Goal: Task Accomplishment & Management: Manage account settings

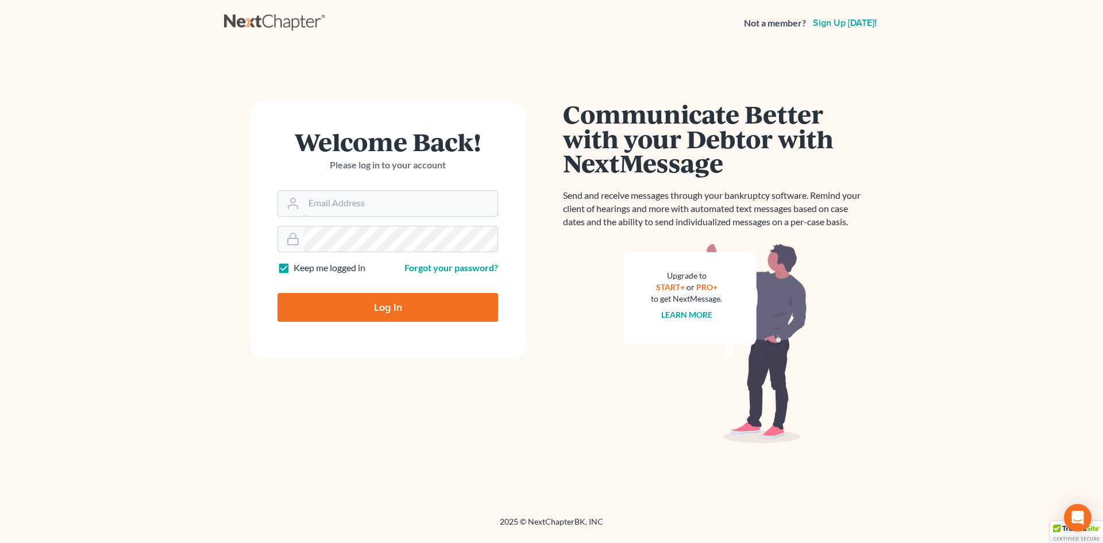
type input "asize@debtreset.net"
click at [414, 309] on input "Log In" at bounding box center [388, 307] width 221 height 29
type input "Thinking..."
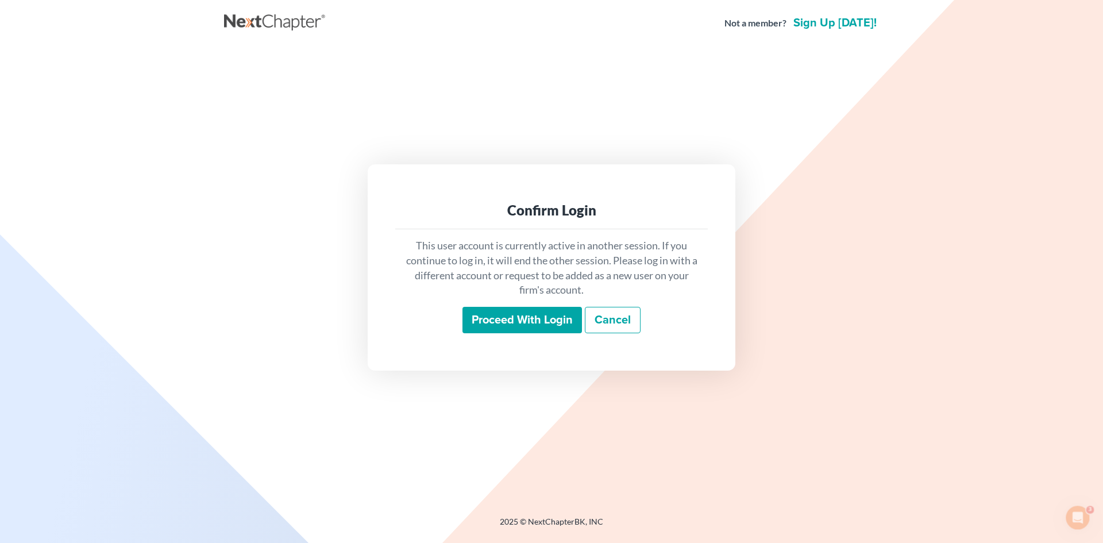
click at [564, 320] on input "Proceed with login" at bounding box center [523, 320] width 120 height 26
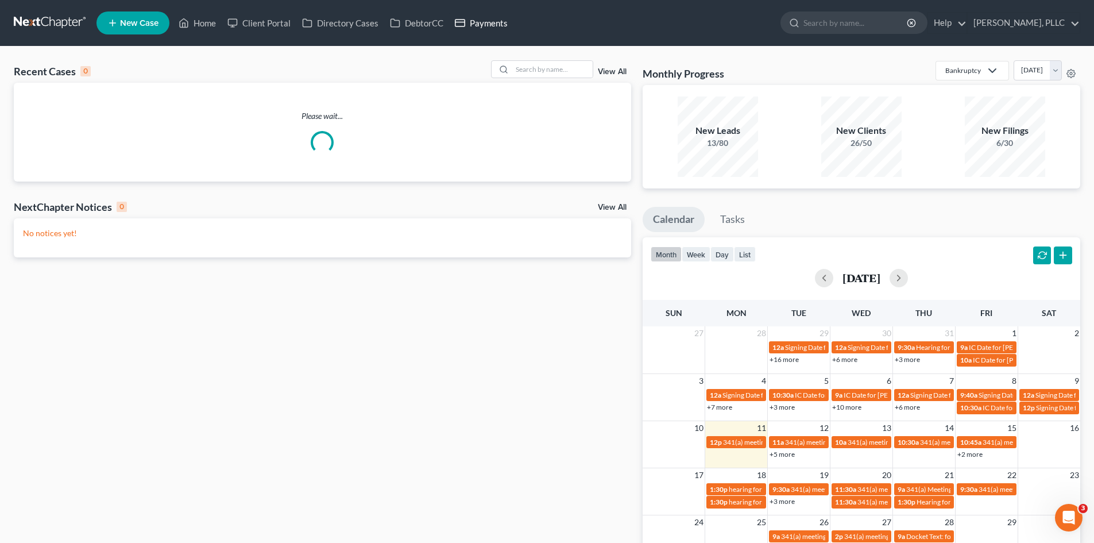
click at [480, 17] on link "Payments" at bounding box center [481, 23] width 64 height 21
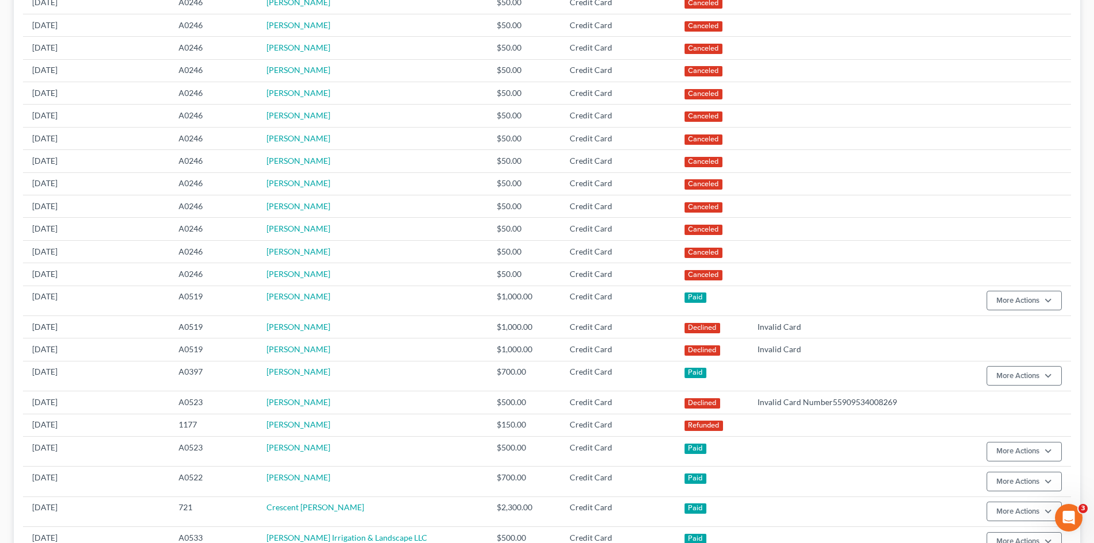
scroll to position [287, 0]
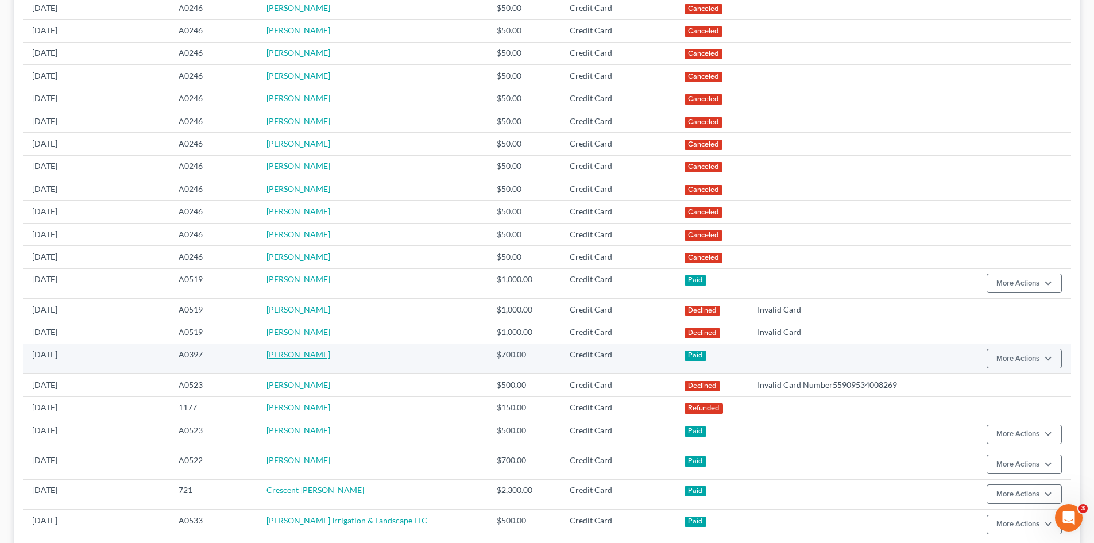
click at [311, 359] on link "[PERSON_NAME]" at bounding box center [299, 354] width 64 height 10
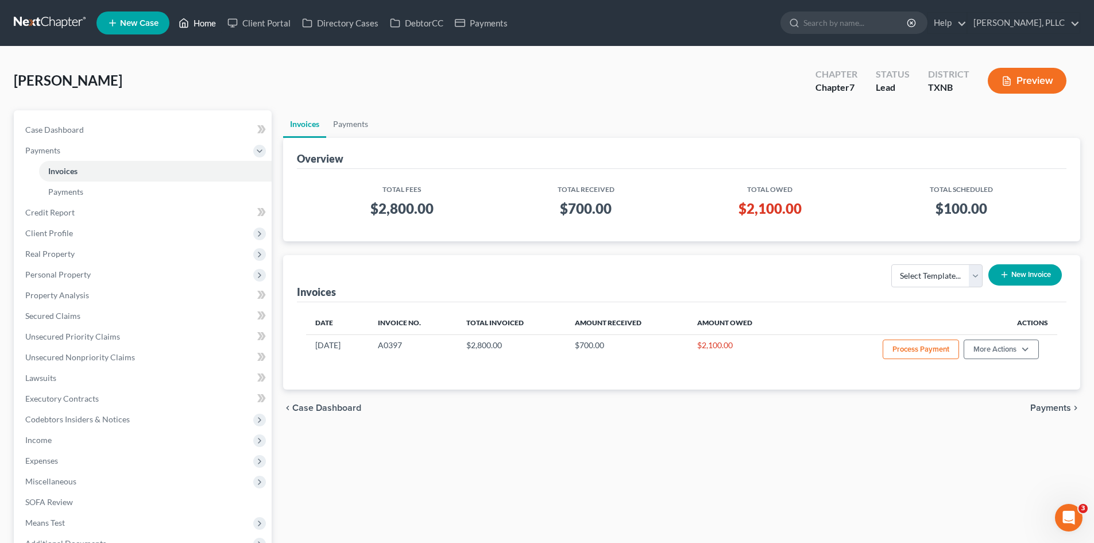
click at [205, 25] on link "Home" at bounding box center [197, 23] width 49 height 21
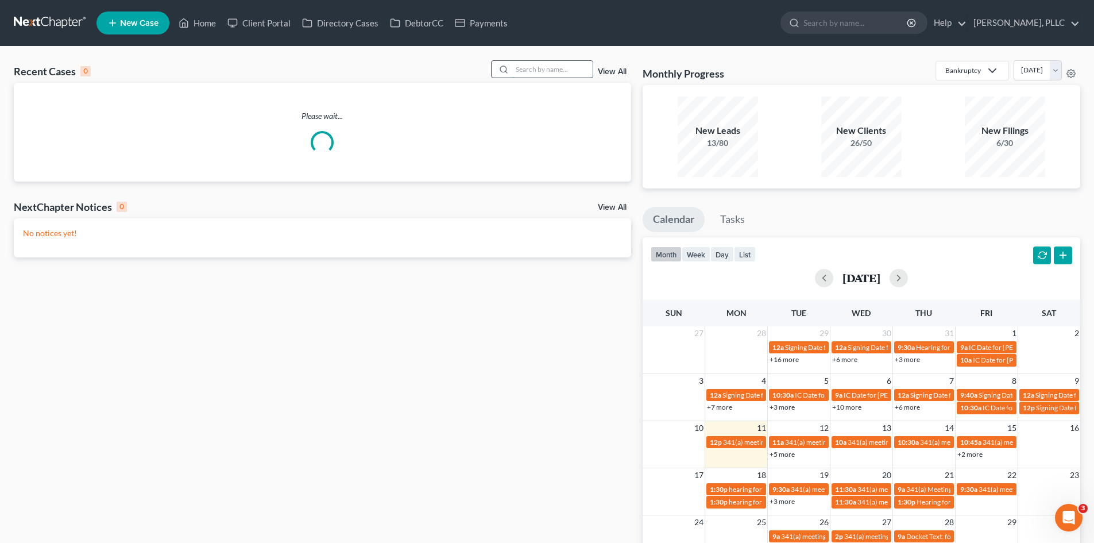
click at [529, 67] on input "search" at bounding box center [552, 69] width 80 height 17
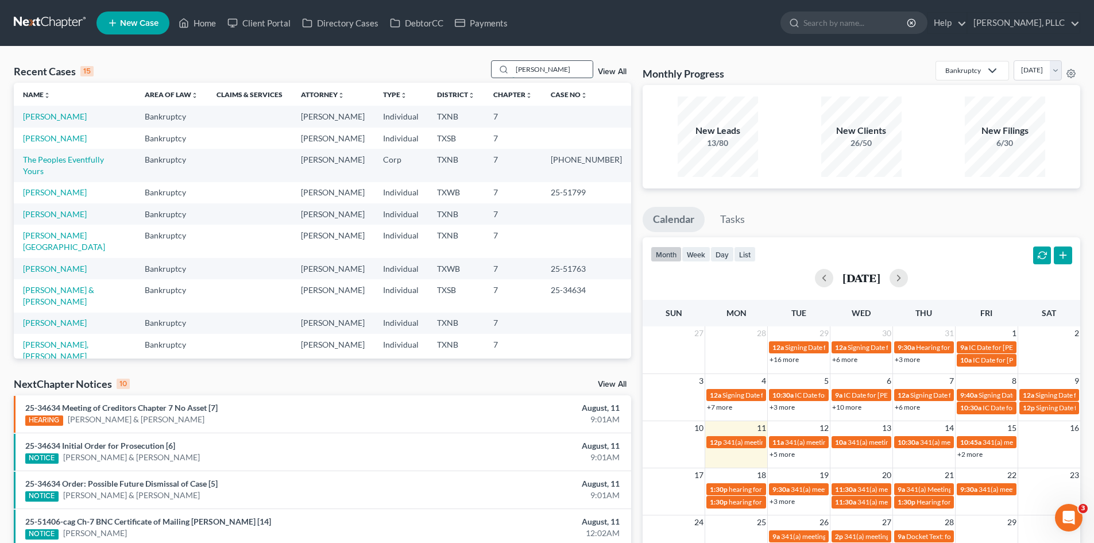
type input "[PERSON_NAME]"
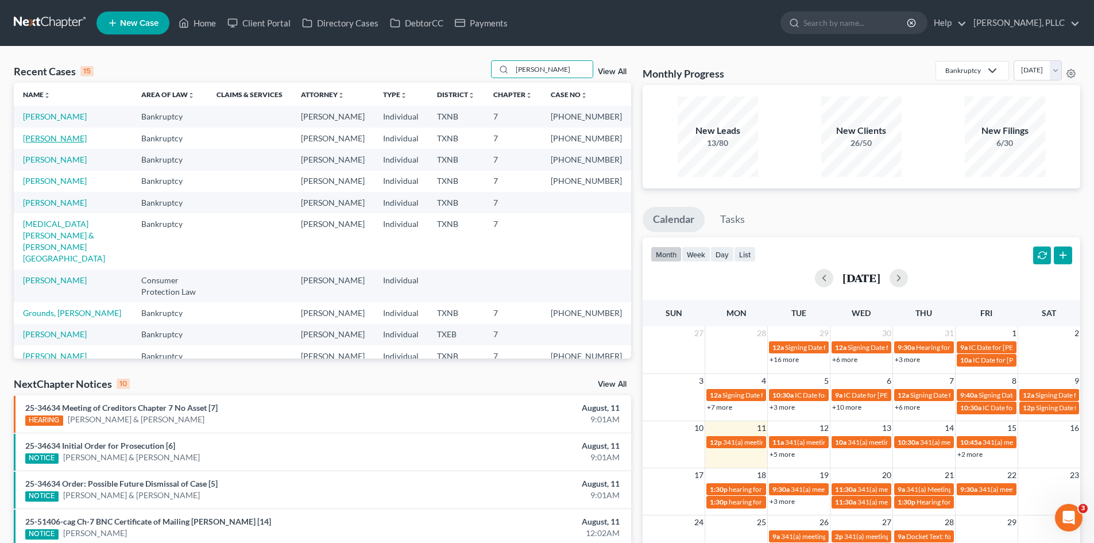
click at [61, 137] on link "[PERSON_NAME]" at bounding box center [55, 138] width 64 height 10
select select "4"
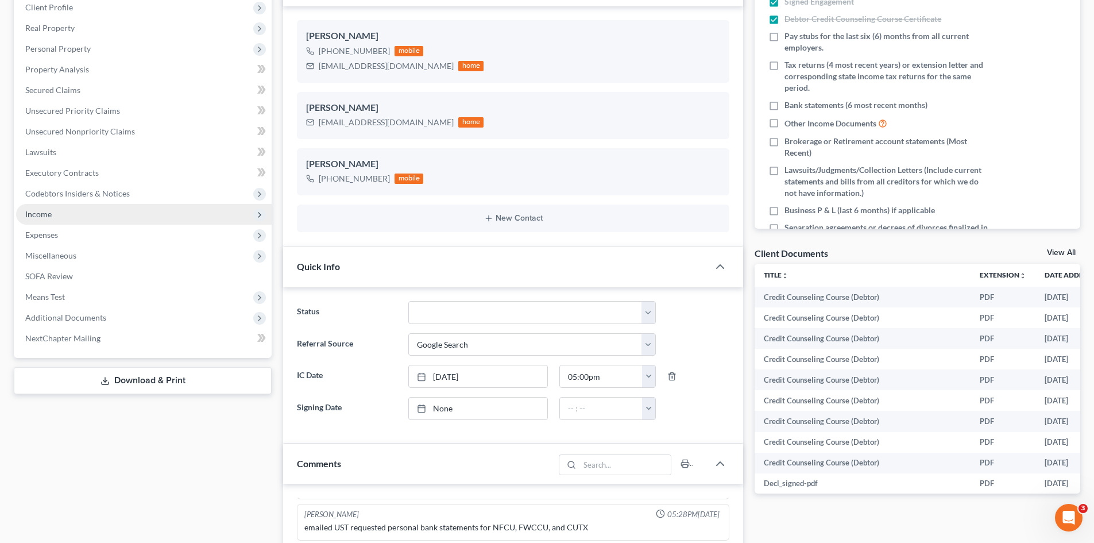
scroll to position [115, 0]
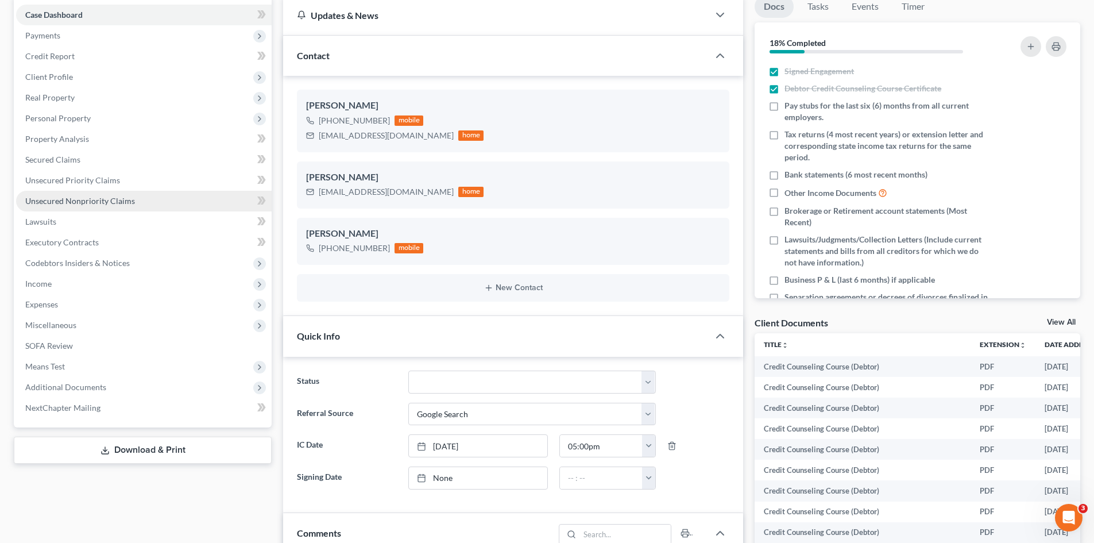
click at [86, 203] on span "Unsecured Nonpriority Claims" at bounding box center [80, 201] width 110 height 10
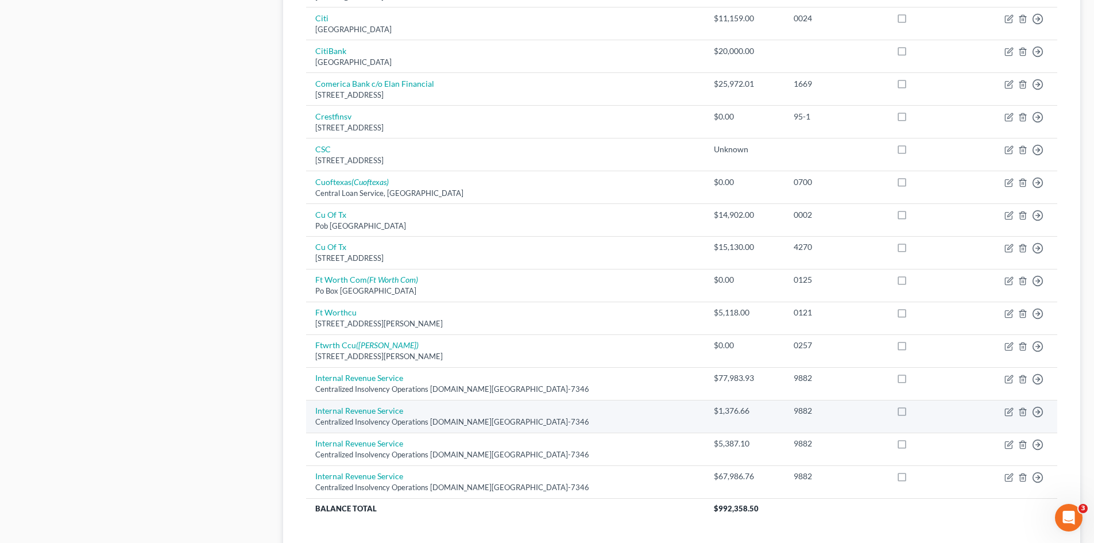
scroll to position [787, 0]
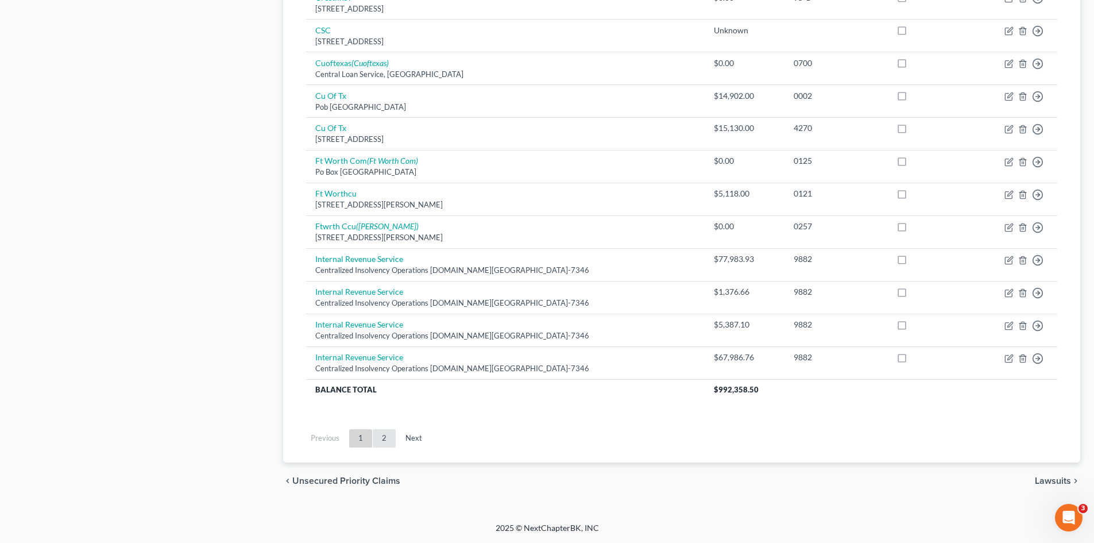
click at [389, 441] on link "2" at bounding box center [384, 438] width 23 height 18
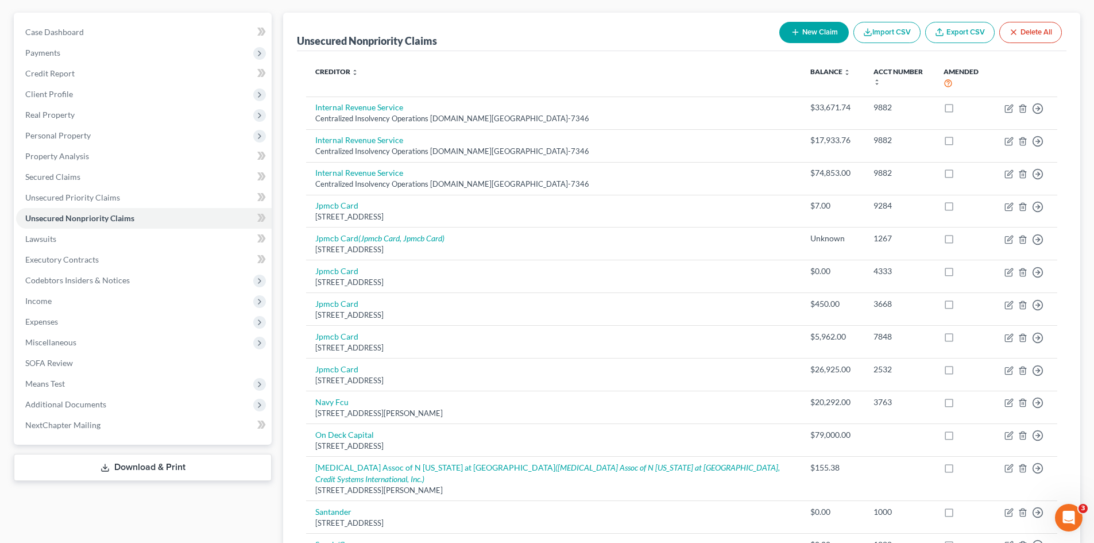
scroll to position [74, 0]
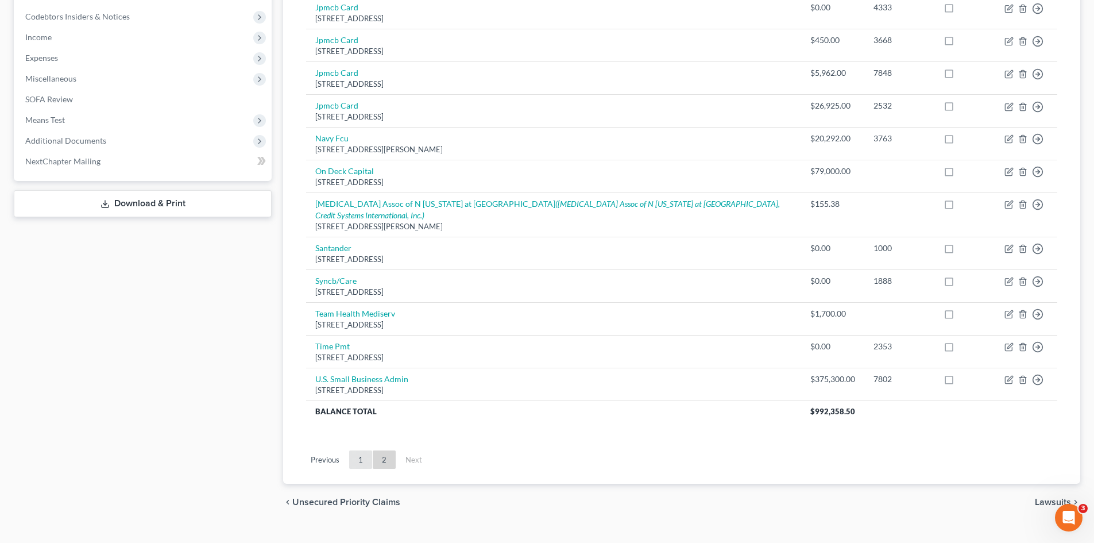
click at [365, 450] on link "1" at bounding box center [360, 459] width 23 height 18
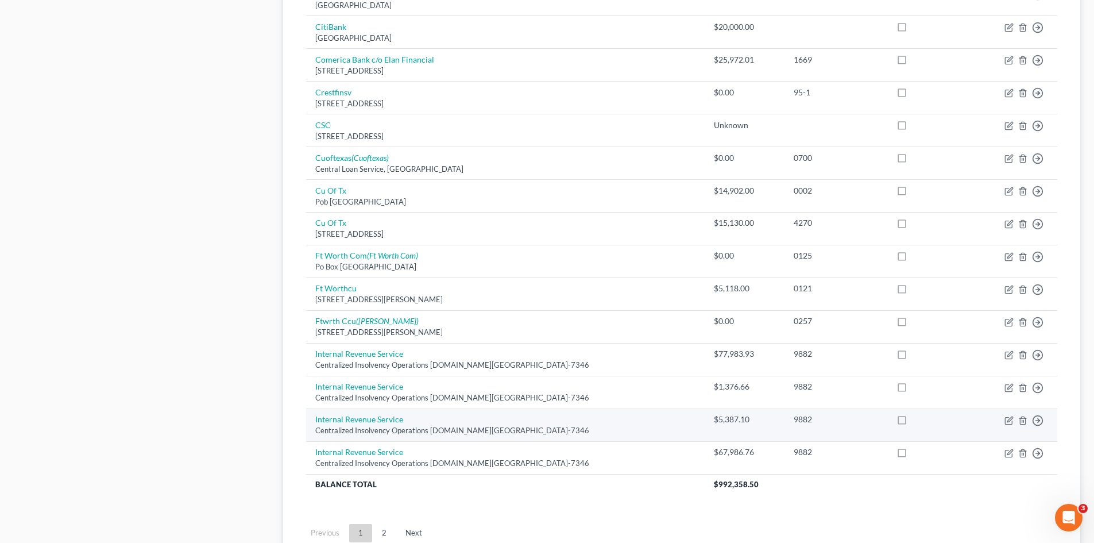
scroll to position [672, 0]
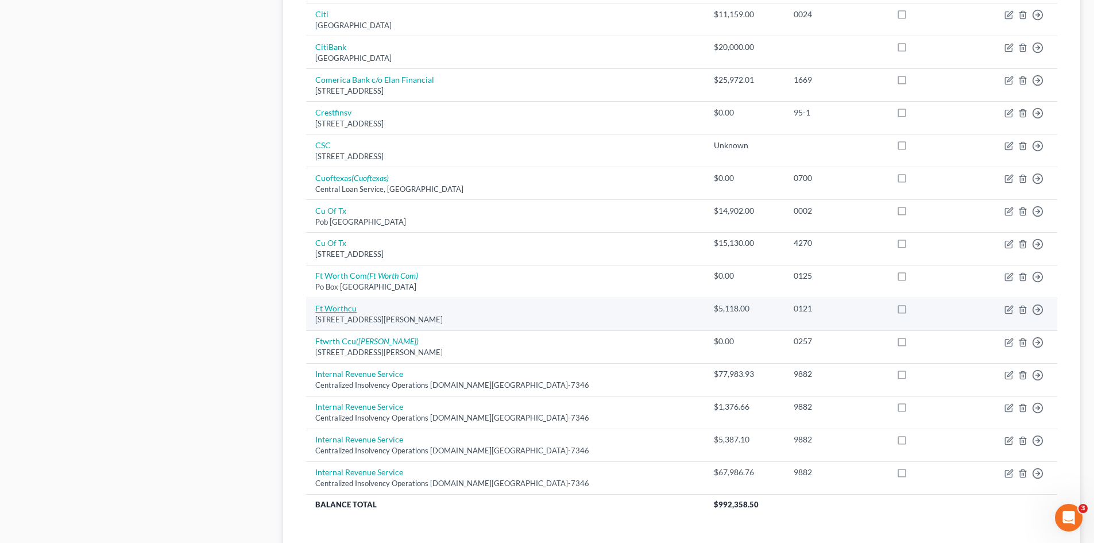
click at [347, 306] on link "Ft Worthcu" at bounding box center [335, 308] width 41 height 10
select select "45"
select select "0"
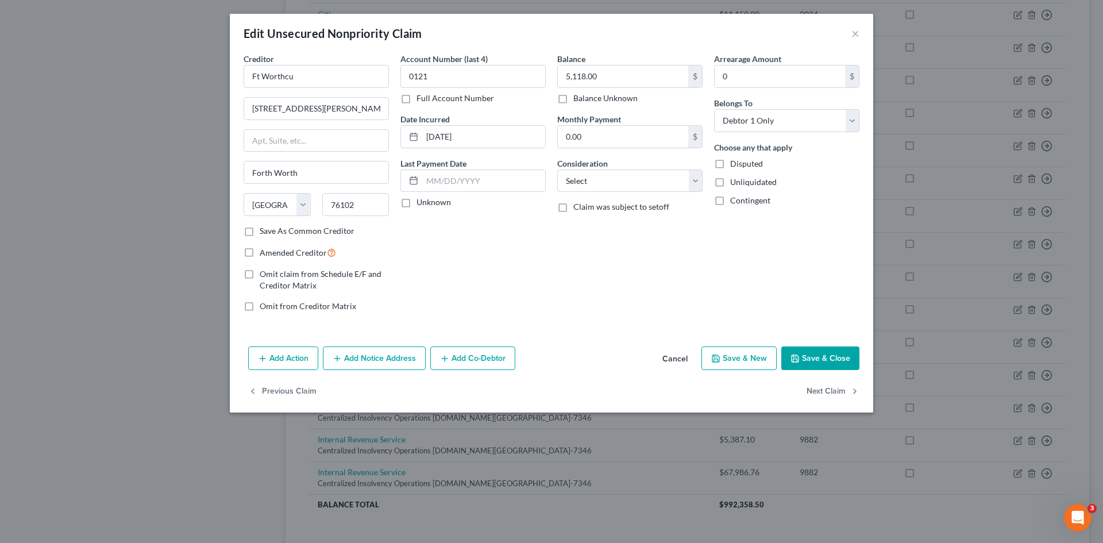
click at [860, 31] on div "Edit Unsecured Nonpriority Claim ×" at bounding box center [551, 33] width 643 height 39
click at [852, 35] on button "×" at bounding box center [855, 33] width 8 height 14
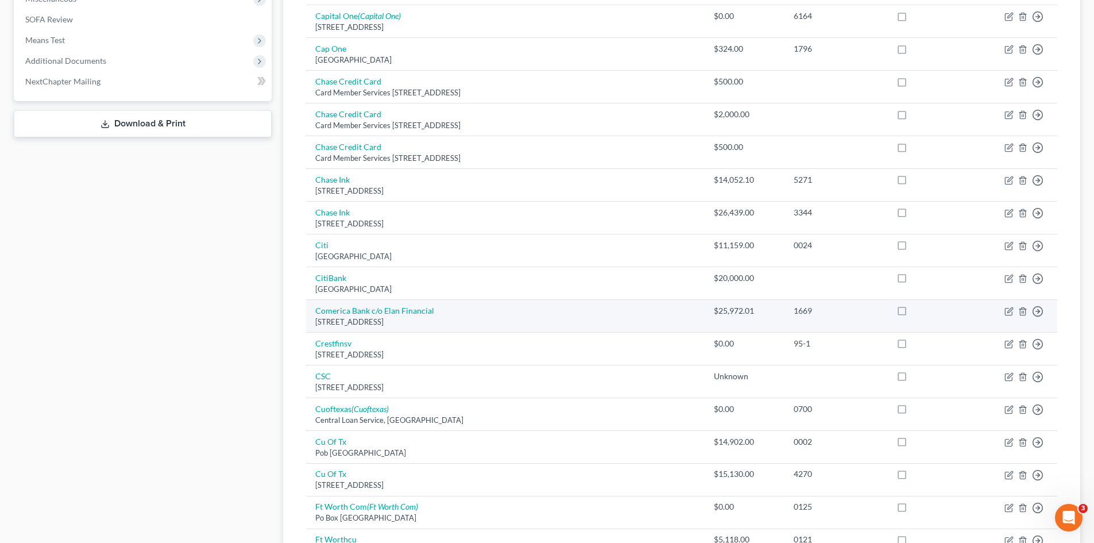
scroll to position [442, 0]
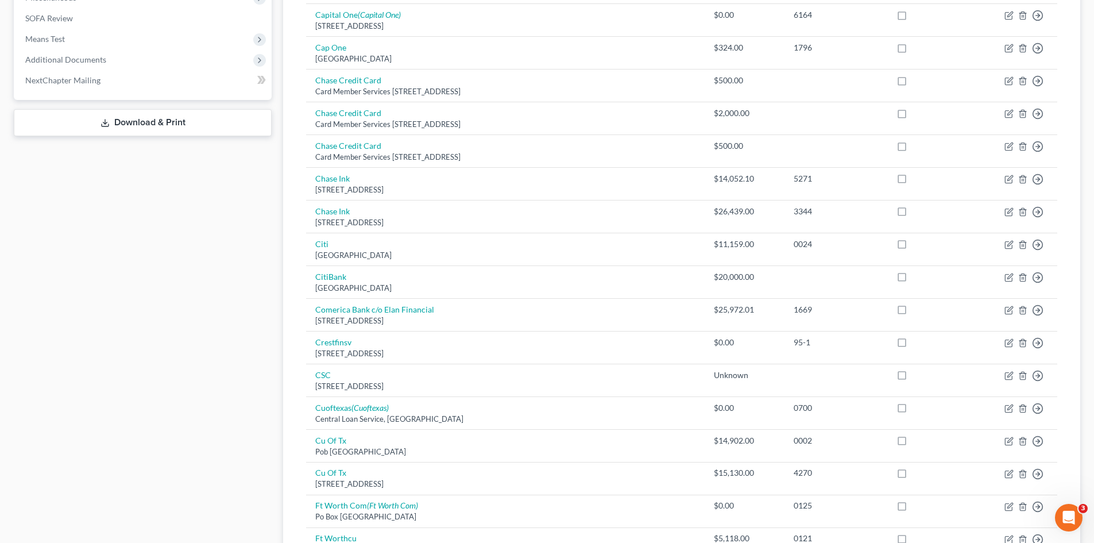
click at [83, 378] on div "Case Dashboard Payments Invoices Payments Payments Credit Report Client Profile" at bounding box center [142, 256] width 269 height 1176
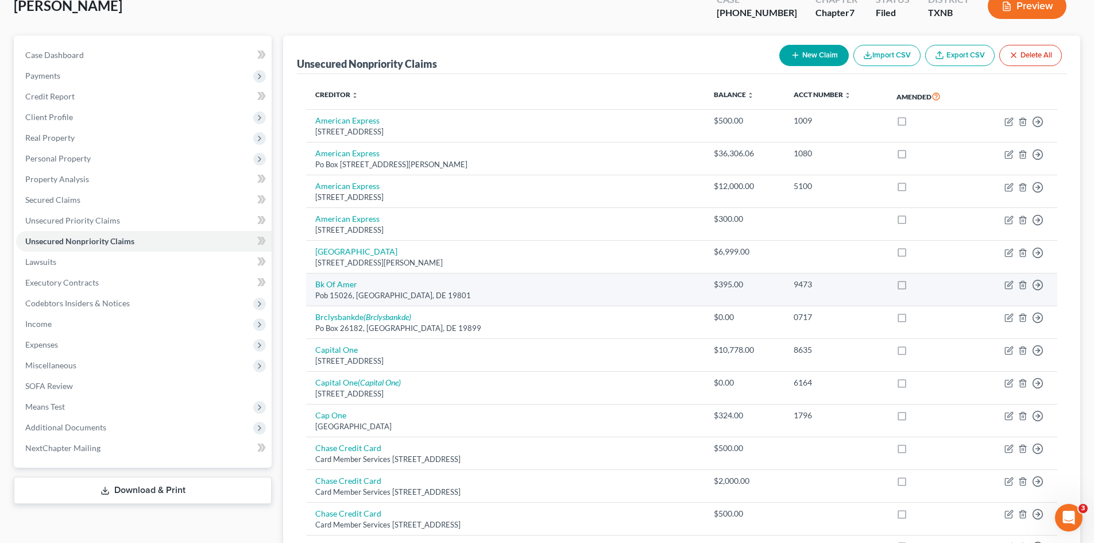
scroll to position [40, 0]
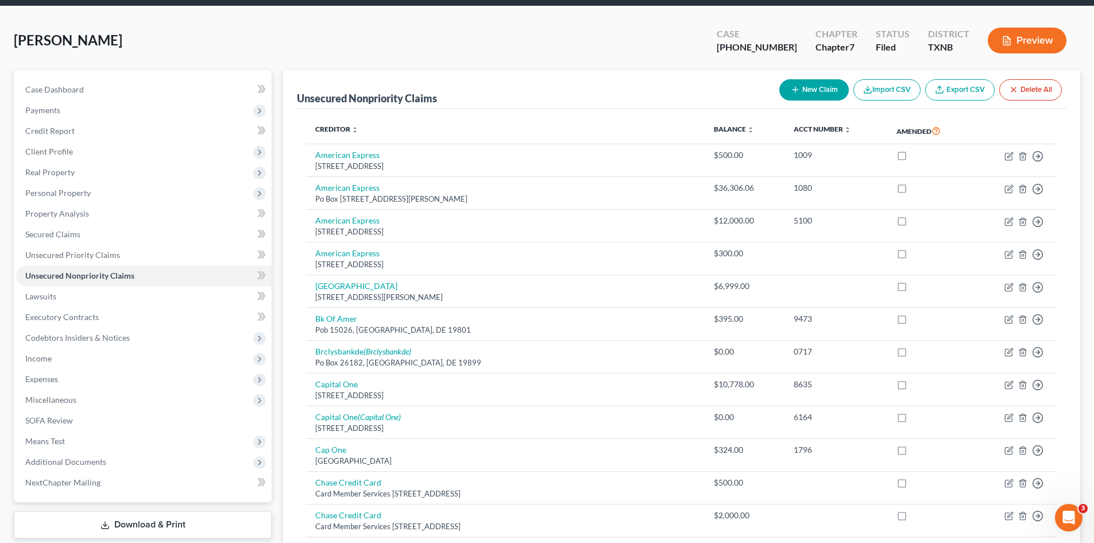
click at [558, 40] on div "[PERSON_NAME] Upgraded Case [PHONE_NUMBER] Chapter Chapter 7 Status [GEOGRAPHIC…" at bounding box center [547, 45] width 1067 height 50
click at [72, 218] on link "Property Analysis" at bounding box center [144, 213] width 256 height 21
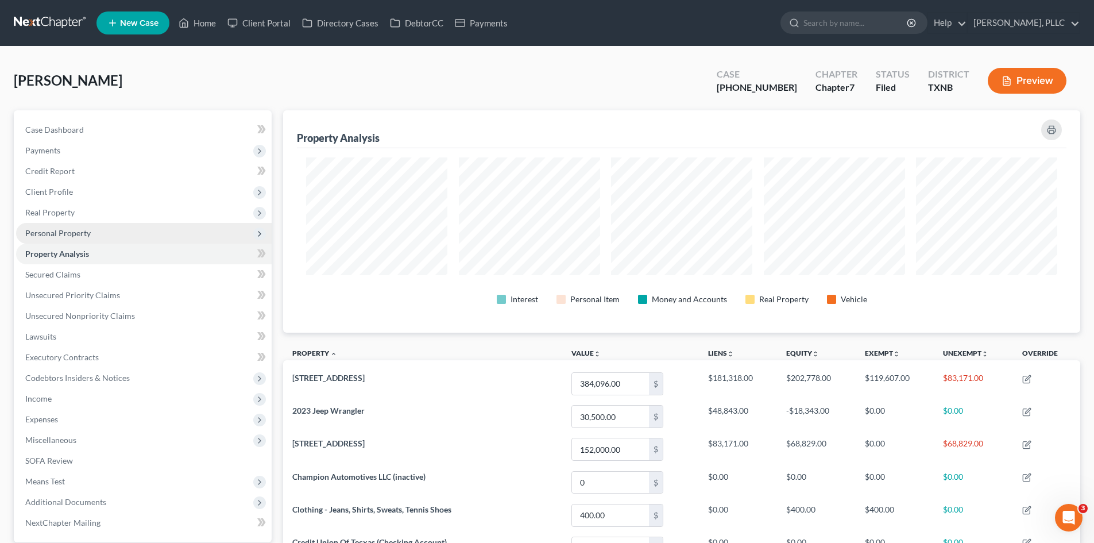
click at [70, 236] on span "Personal Property" at bounding box center [57, 233] width 65 height 10
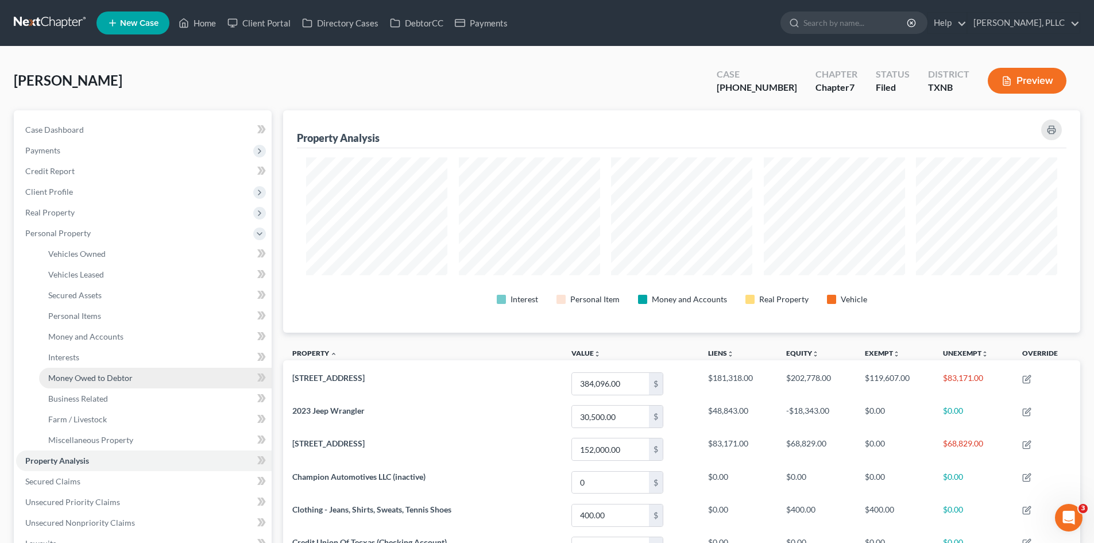
click at [106, 374] on span "Money Owed to Debtor" at bounding box center [90, 378] width 84 height 10
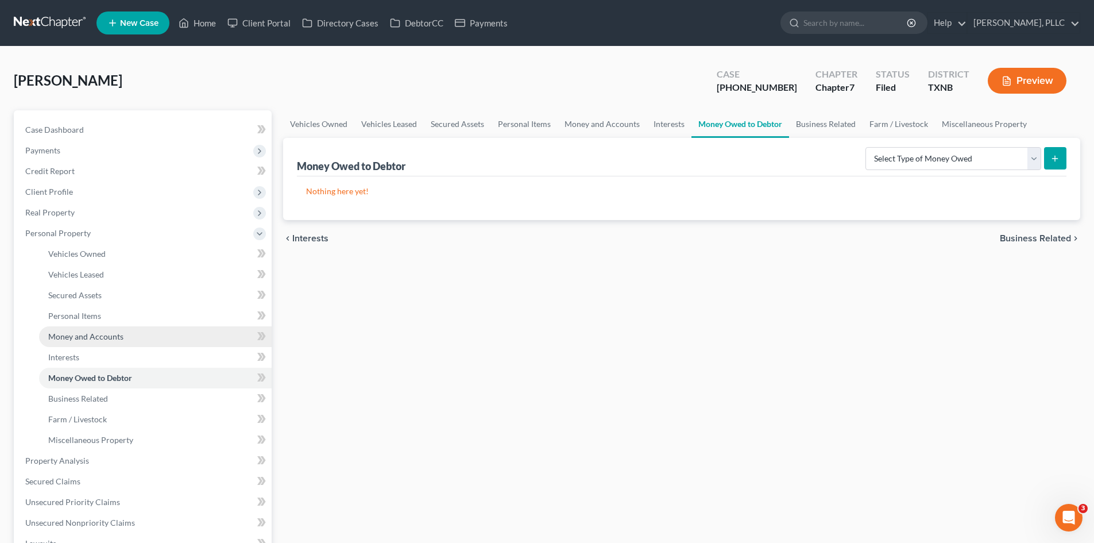
click at [99, 342] on link "Money and Accounts" at bounding box center [155, 336] width 233 height 21
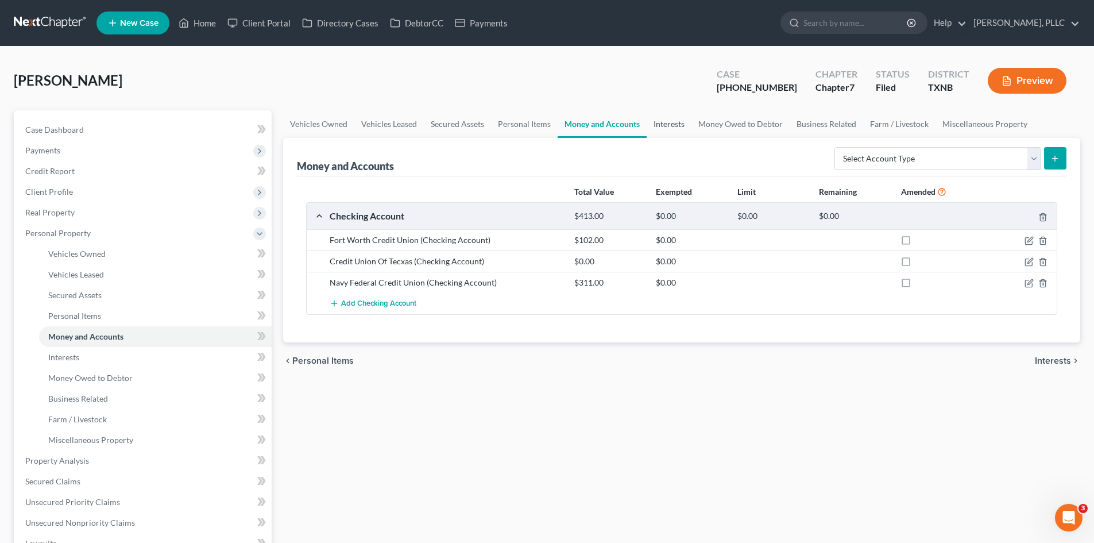
click at [666, 131] on link "Interests" at bounding box center [669, 124] width 45 height 28
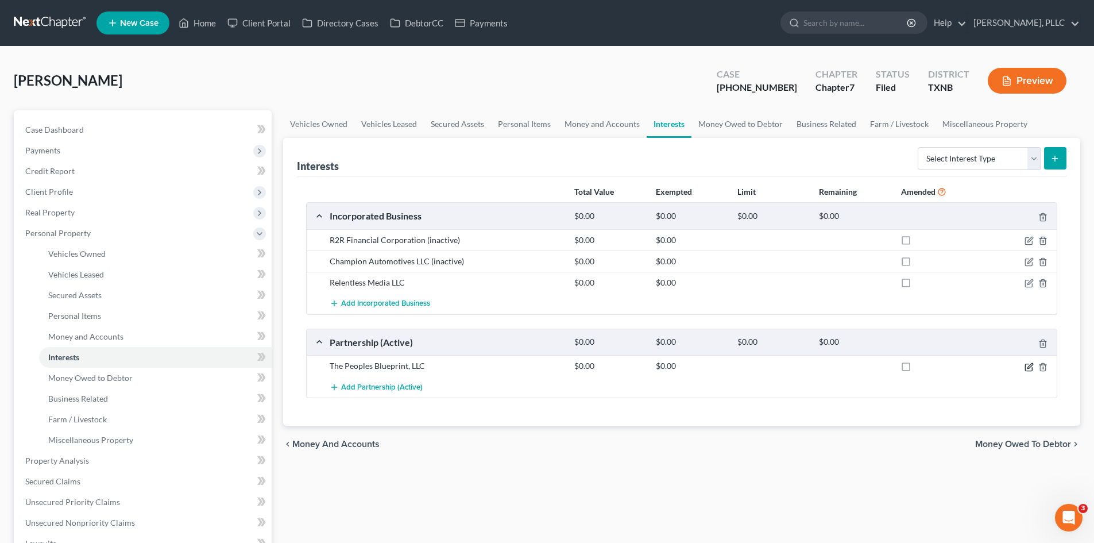
click at [1032, 367] on icon "button" at bounding box center [1029, 367] width 9 height 9
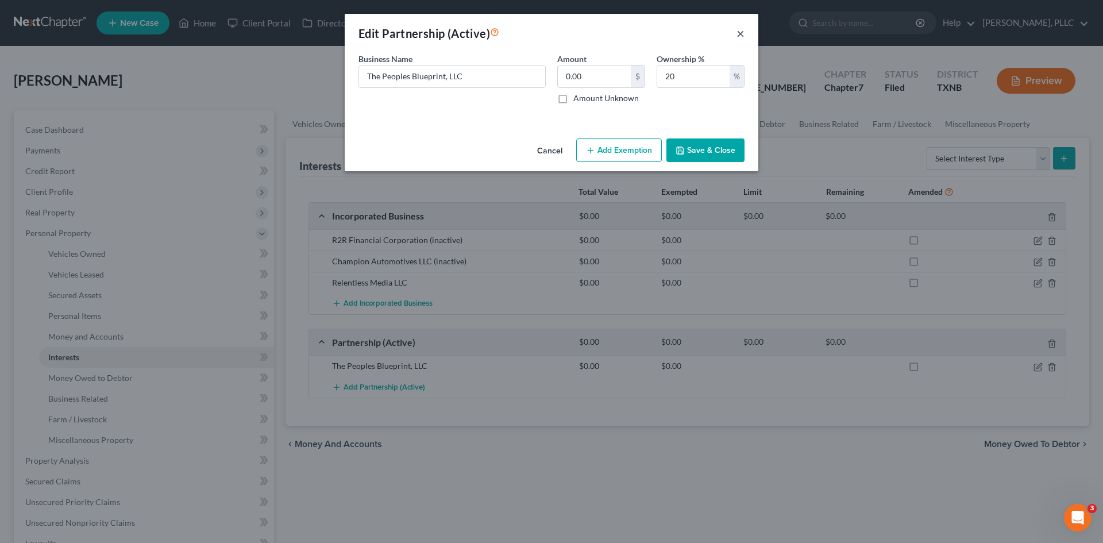
click at [741, 33] on button "×" at bounding box center [741, 33] width 8 height 14
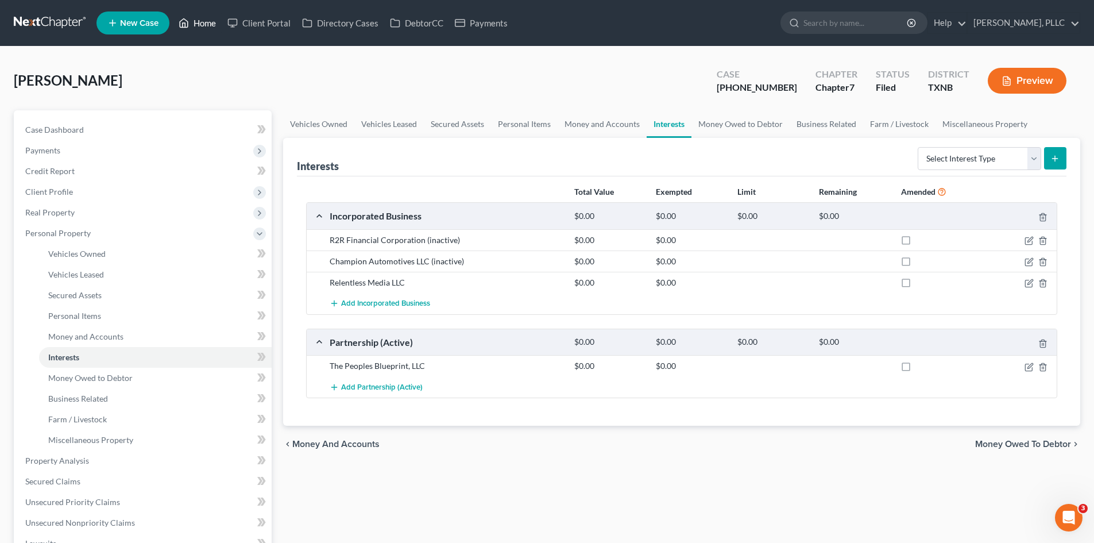
click at [207, 19] on link "Home" at bounding box center [197, 23] width 49 height 21
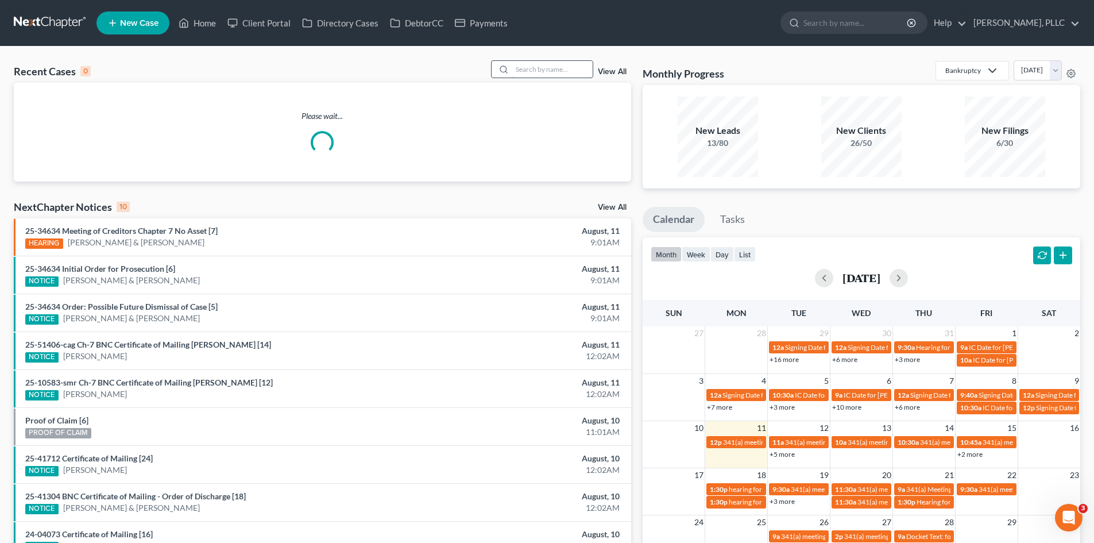
click at [556, 71] on input "search" at bounding box center [552, 69] width 80 height 17
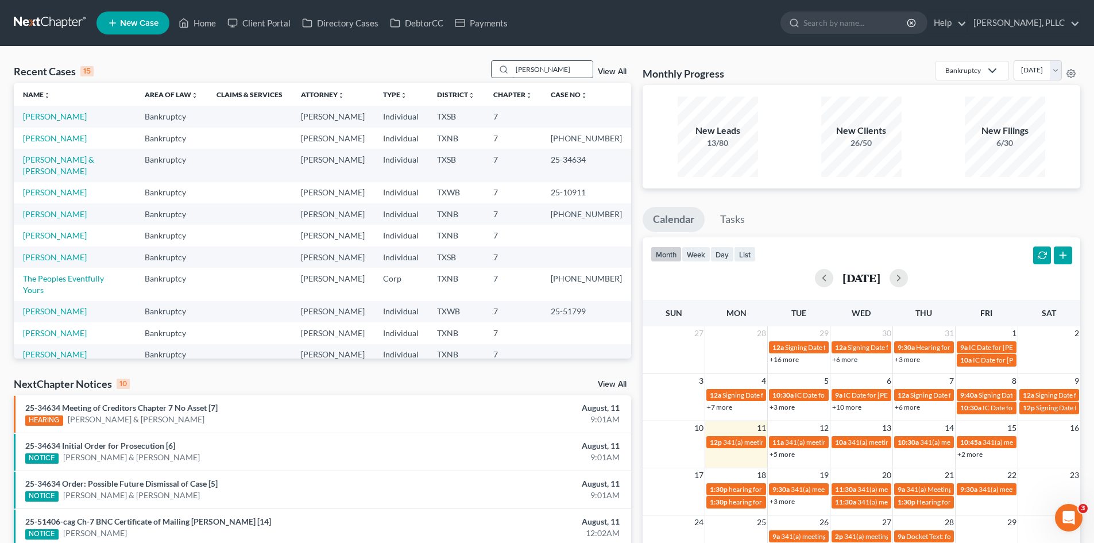
type input "[PERSON_NAME]"
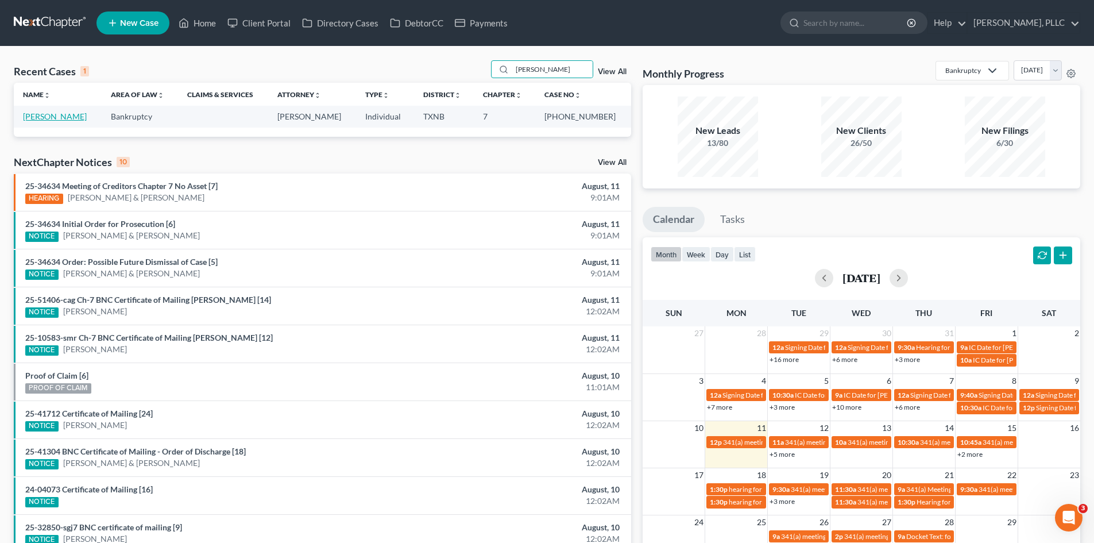
click at [56, 115] on link "[PERSON_NAME]" at bounding box center [55, 116] width 64 height 10
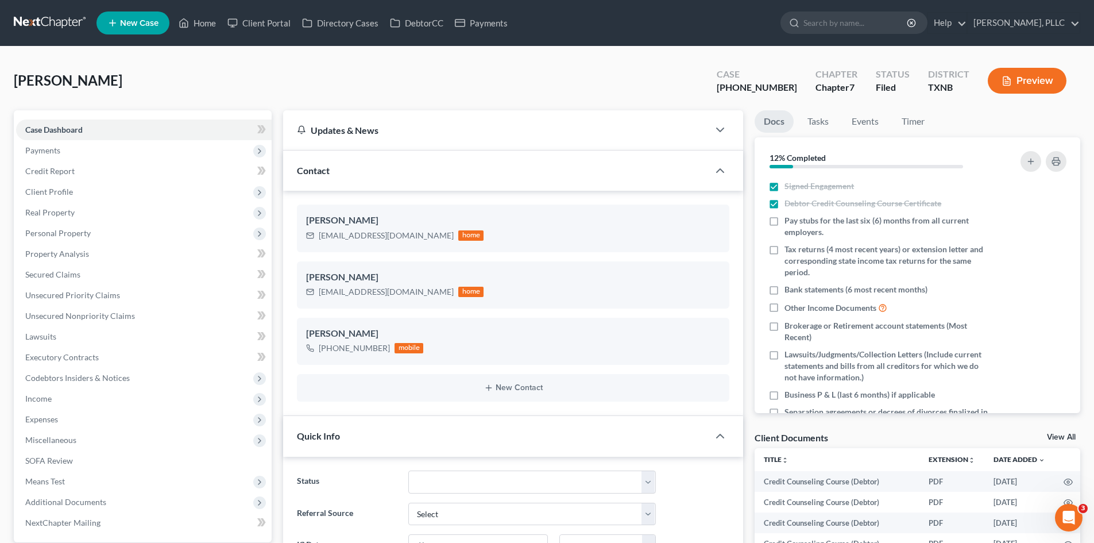
scroll to position [1416, 0]
drag, startPoint x: 399, startPoint y: 237, endPoint x: 314, endPoint y: 233, distance: 84.6
click at [314, 233] on div "[EMAIL_ADDRESS][DOMAIN_NAME] home" at bounding box center [395, 235] width 178 height 15
click at [403, 237] on div "[EMAIL_ADDRESS][DOMAIN_NAME]" at bounding box center [386, 235] width 135 height 11
drag, startPoint x: 406, startPoint y: 236, endPoint x: 326, endPoint y: 234, distance: 80.4
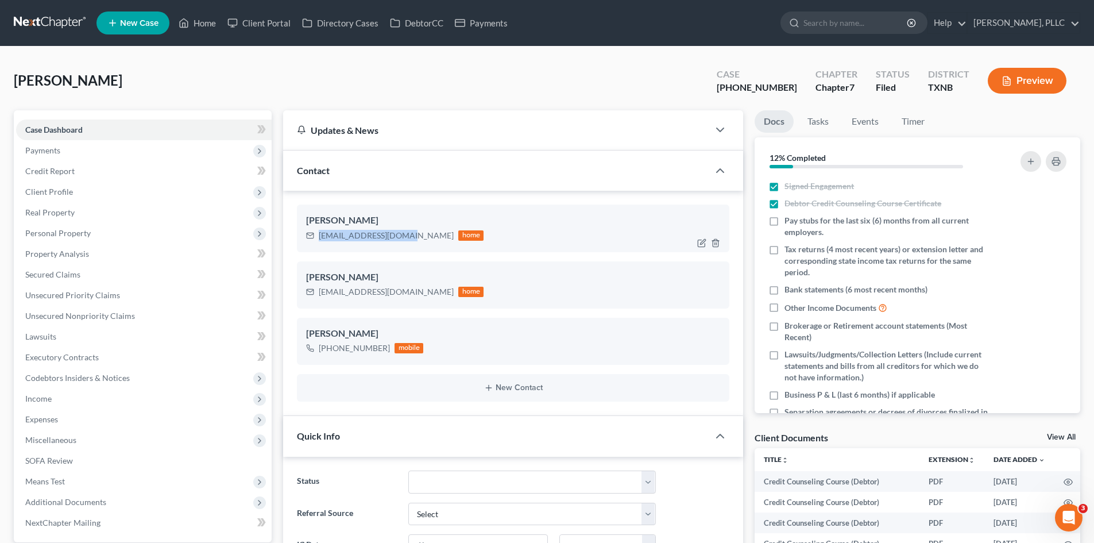
click at [313, 235] on div "[EMAIL_ADDRESS][DOMAIN_NAME] home" at bounding box center [395, 235] width 178 height 15
copy div "[EMAIL_ADDRESS][DOMAIN_NAME]"
click at [854, 18] on input "search" at bounding box center [856, 22] width 105 height 21
type input "[PERSON_NAME]"
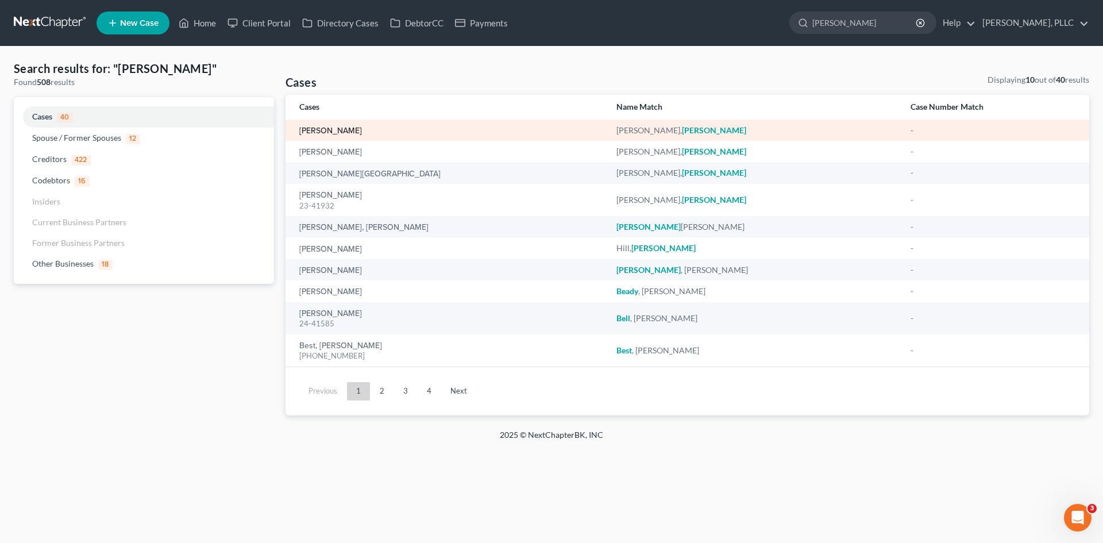
click at [362, 127] on link "[PERSON_NAME]" at bounding box center [330, 131] width 63 height 8
select select "6"
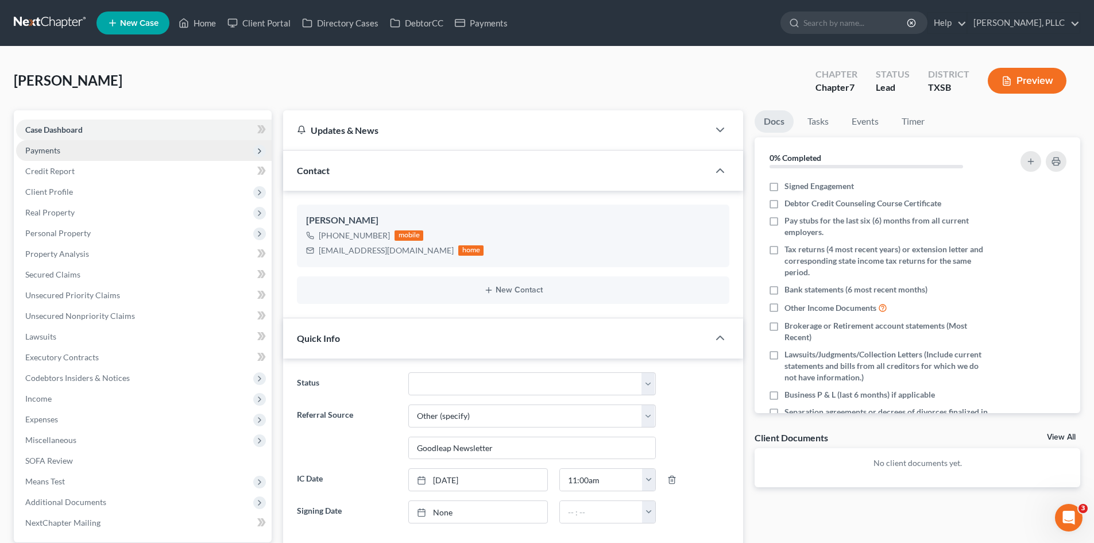
click at [125, 153] on span "Payments" at bounding box center [144, 150] width 256 height 21
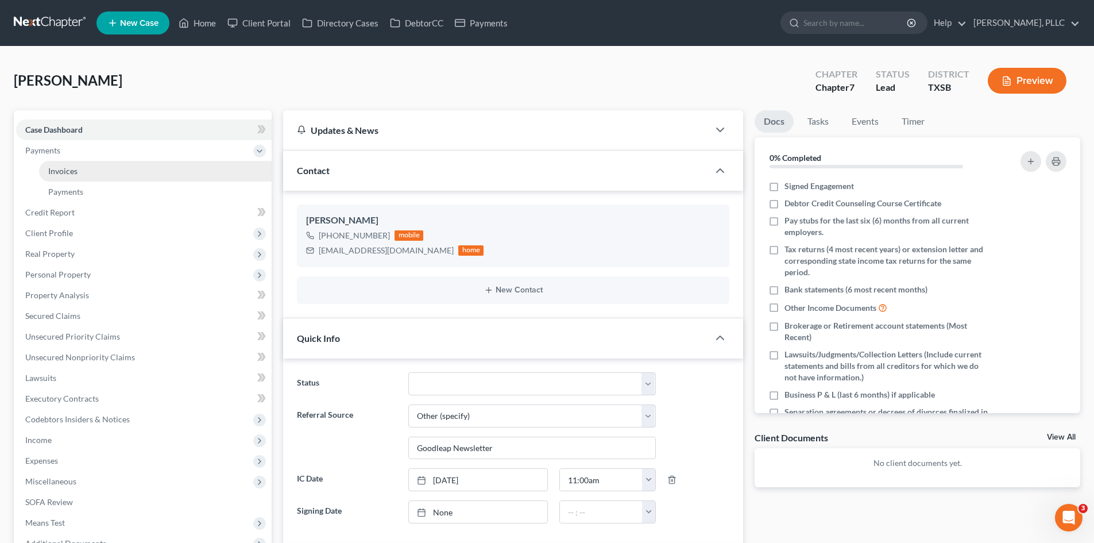
click at [152, 172] on link "Invoices" at bounding box center [155, 171] width 233 height 21
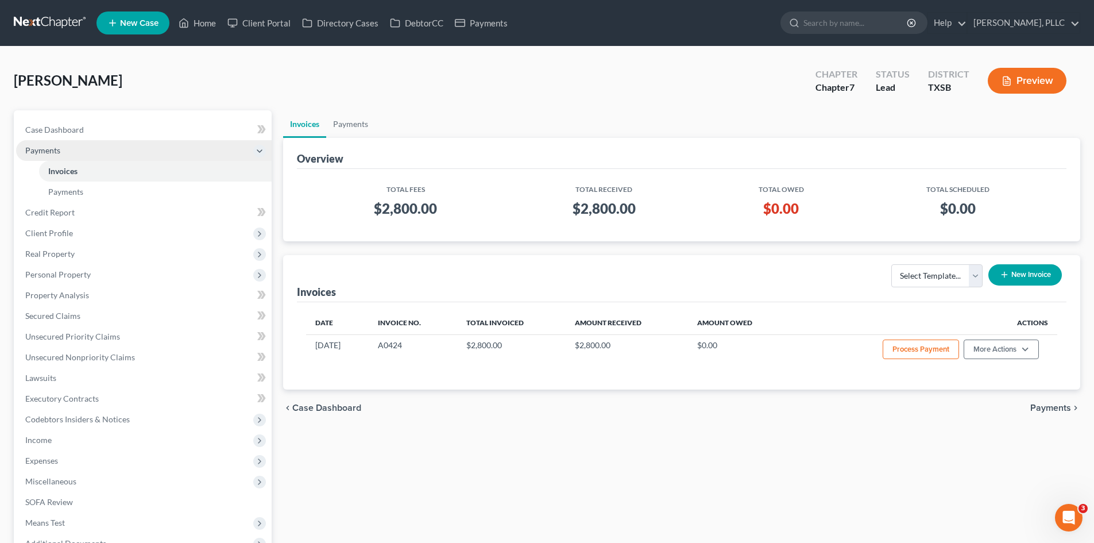
click at [134, 149] on span "Payments" at bounding box center [144, 150] width 256 height 21
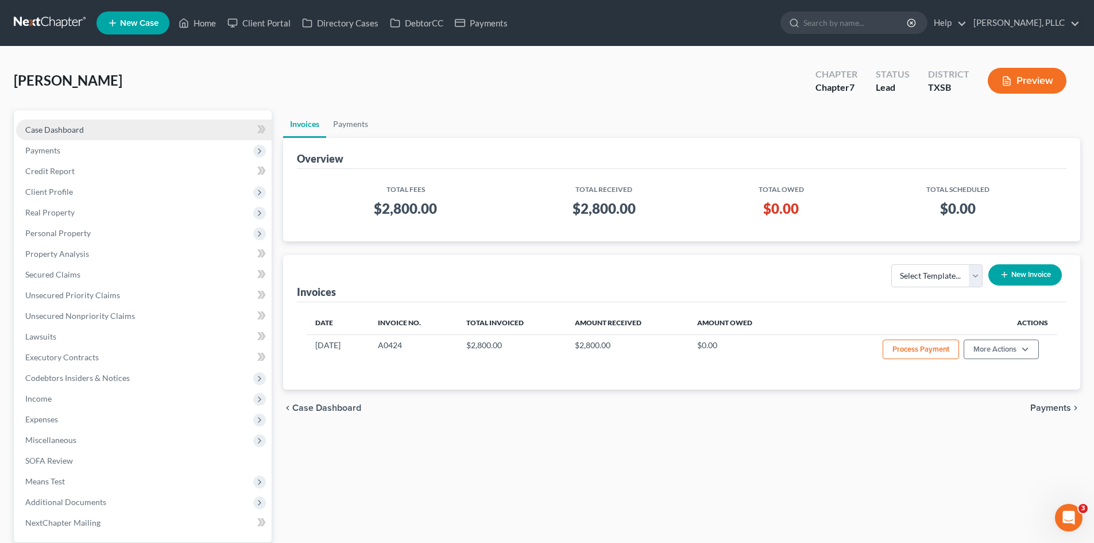
click at [125, 127] on link "Case Dashboard" at bounding box center [144, 130] width 256 height 21
select select "6"
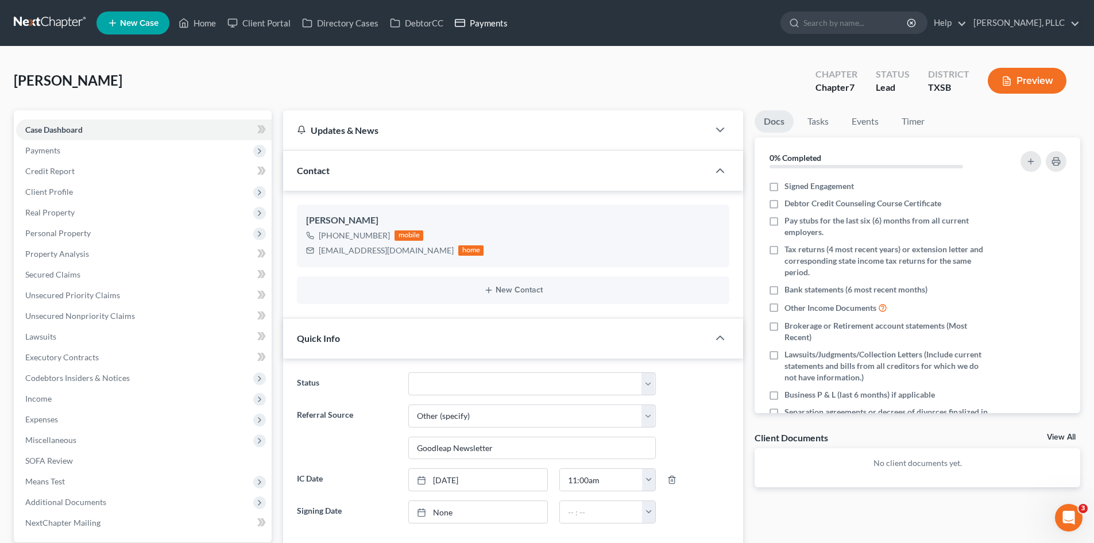
click at [476, 28] on link "Payments" at bounding box center [481, 23] width 64 height 21
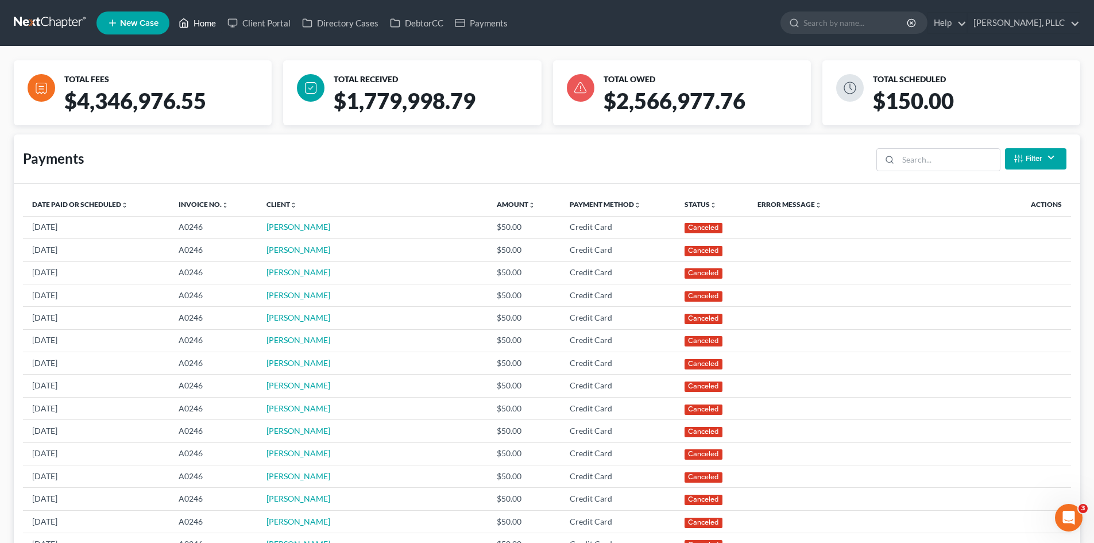
click at [205, 20] on link "Home" at bounding box center [197, 23] width 49 height 21
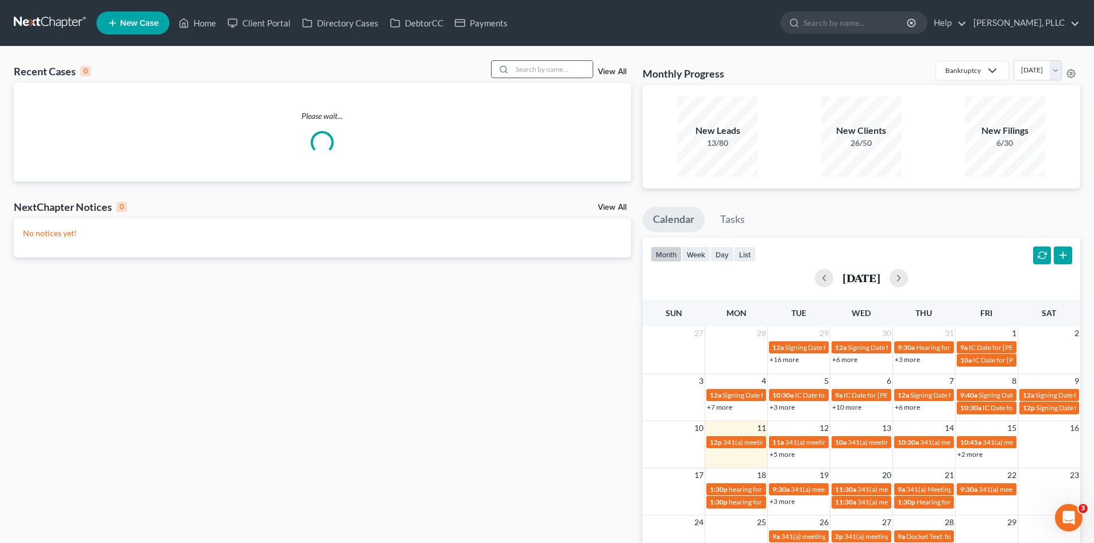
click at [540, 71] on input "search" at bounding box center [552, 69] width 80 height 17
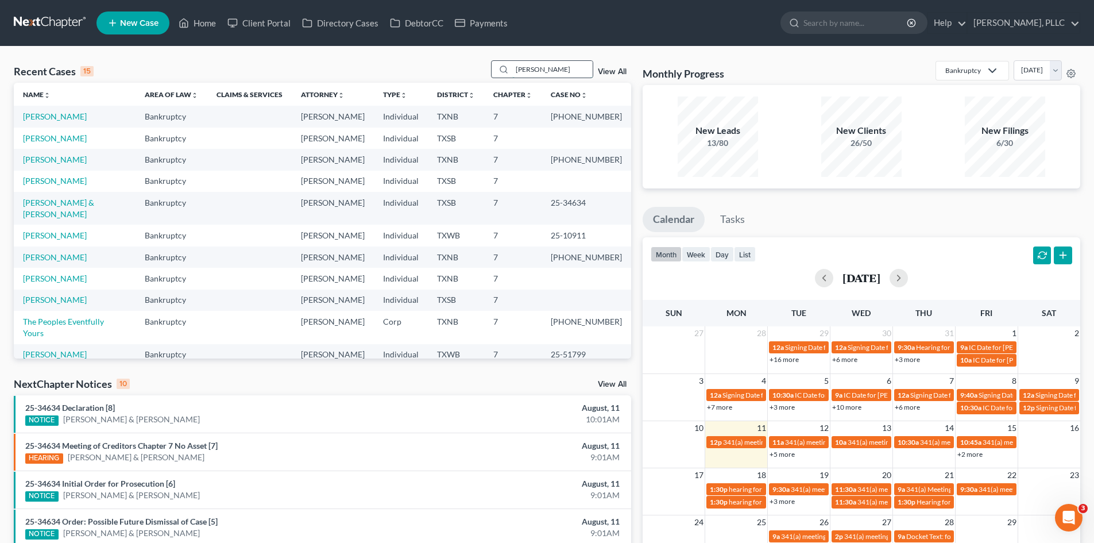
type input "[PERSON_NAME]"
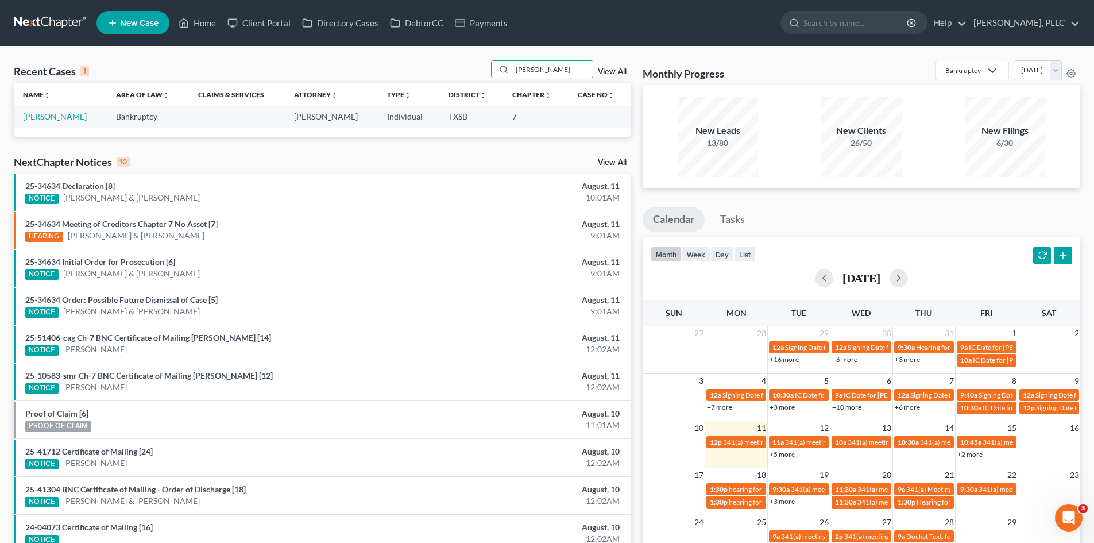
click at [106, 110] on td "[PERSON_NAME]" at bounding box center [60, 116] width 93 height 21
click at [87, 114] on link "[PERSON_NAME]" at bounding box center [55, 116] width 64 height 10
select select "6"
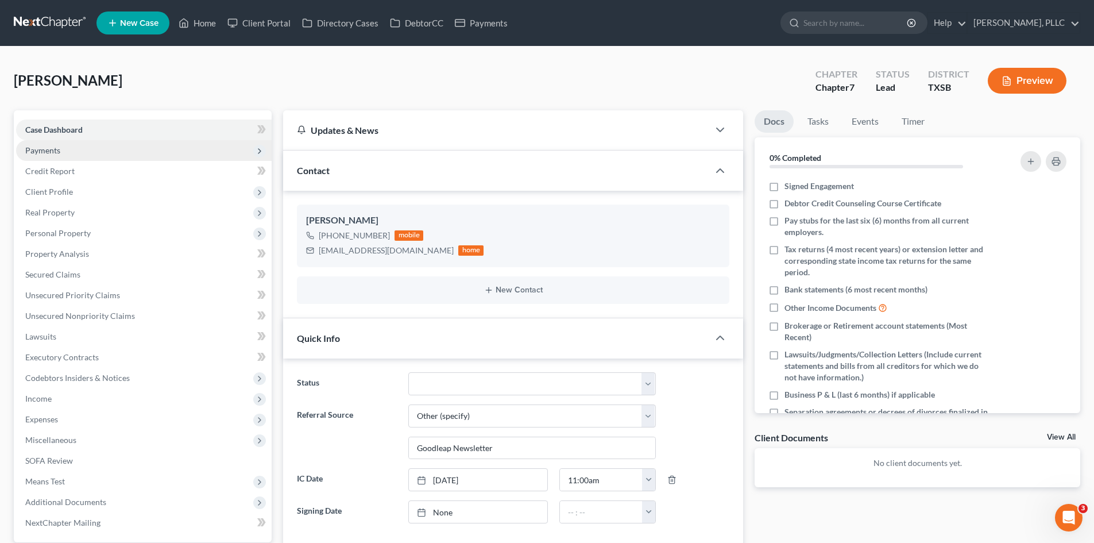
click at [130, 152] on span "Payments" at bounding box center [144, 150] width 256 height 21
drag, startPoint x: 133, startPoint y: 171, endPoint x: 160, endPoint y: 157, distance: 30.8
click at [132, 171] on link "Invoices" at bounding box center [155, 171] width 233 height 21
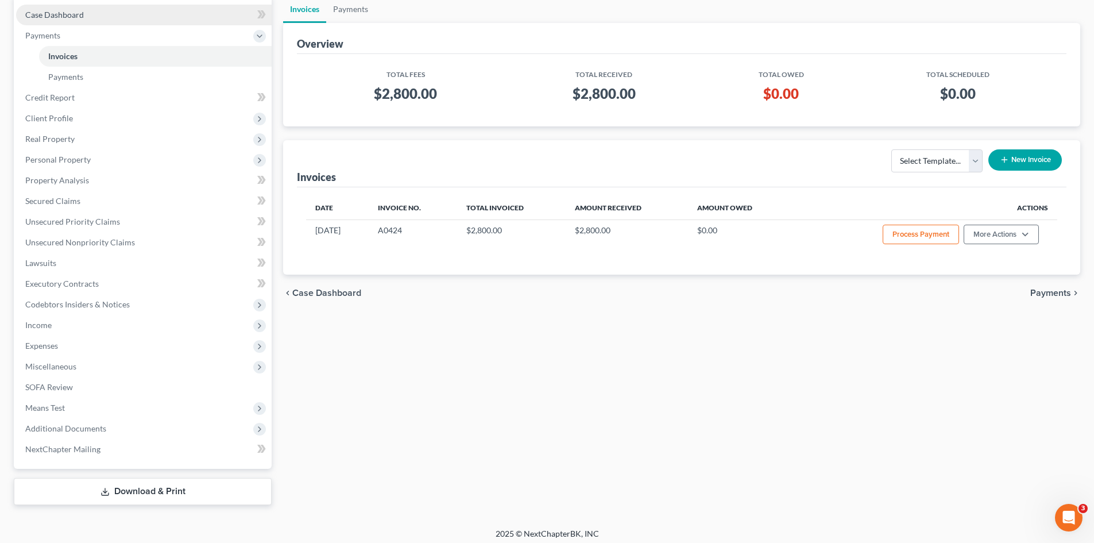
click at [76, 24] on link "Case Dashboard" at bounding box center [144, 15] width 256 height 21
select select "6"
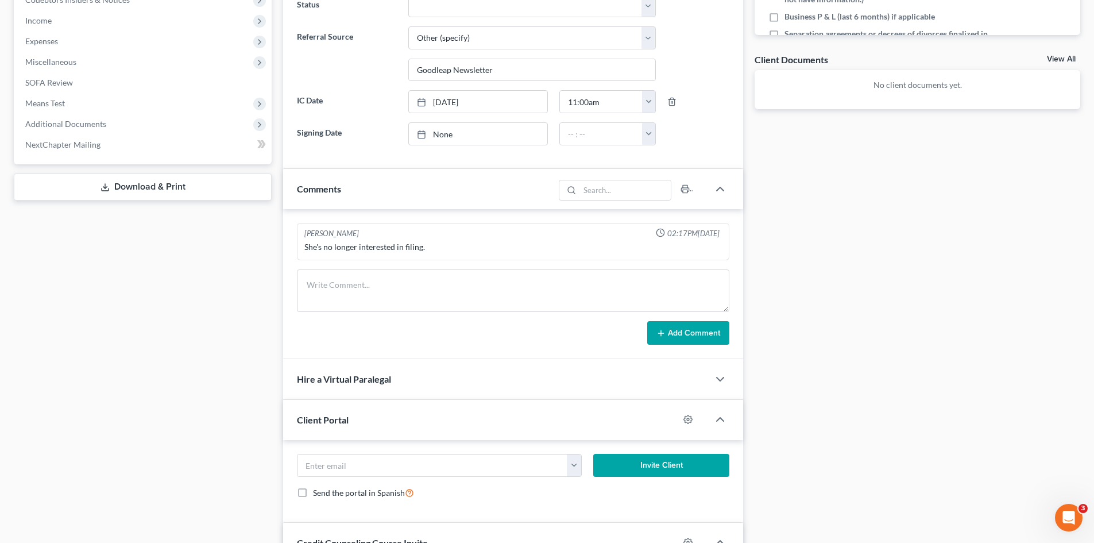
scroll to position [402, 0]
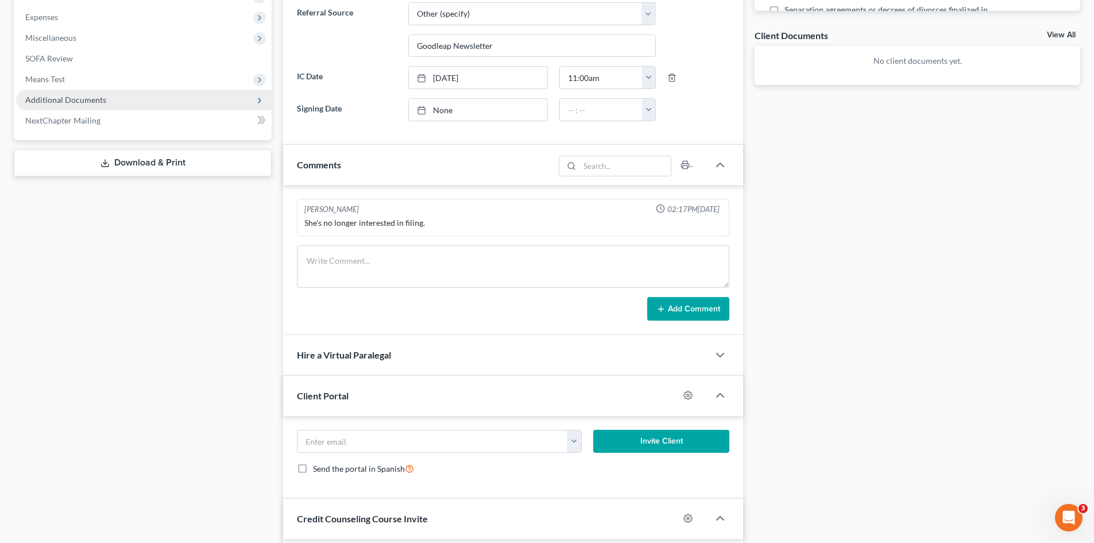
click at [67, 101] on span "Additional Documents" at bounding box center [65, 100] width 81 height 10
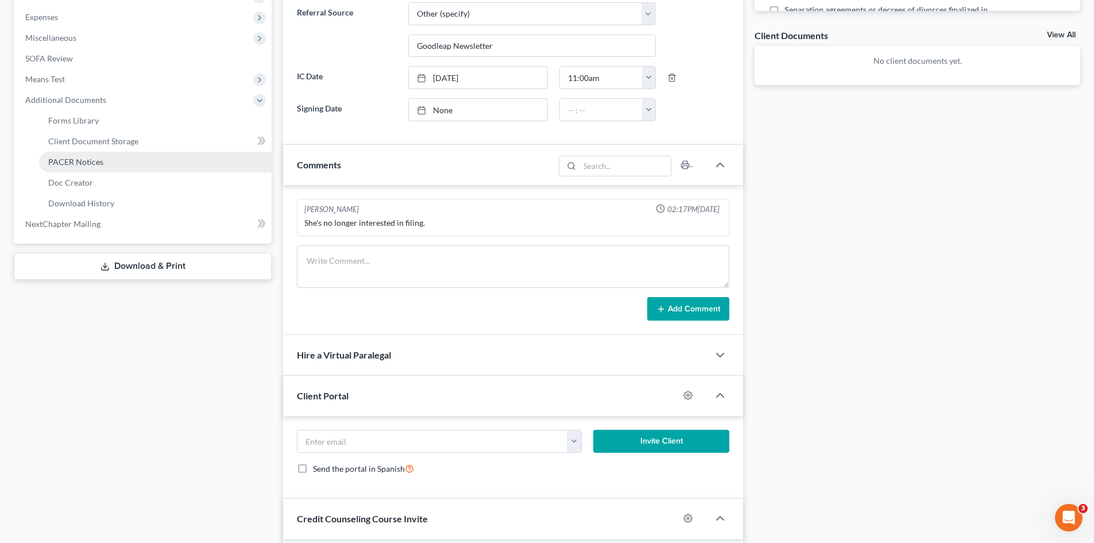
click at [88, 157] on span "PACER Notices" at bounding box center [75, 162] width 55 height 10
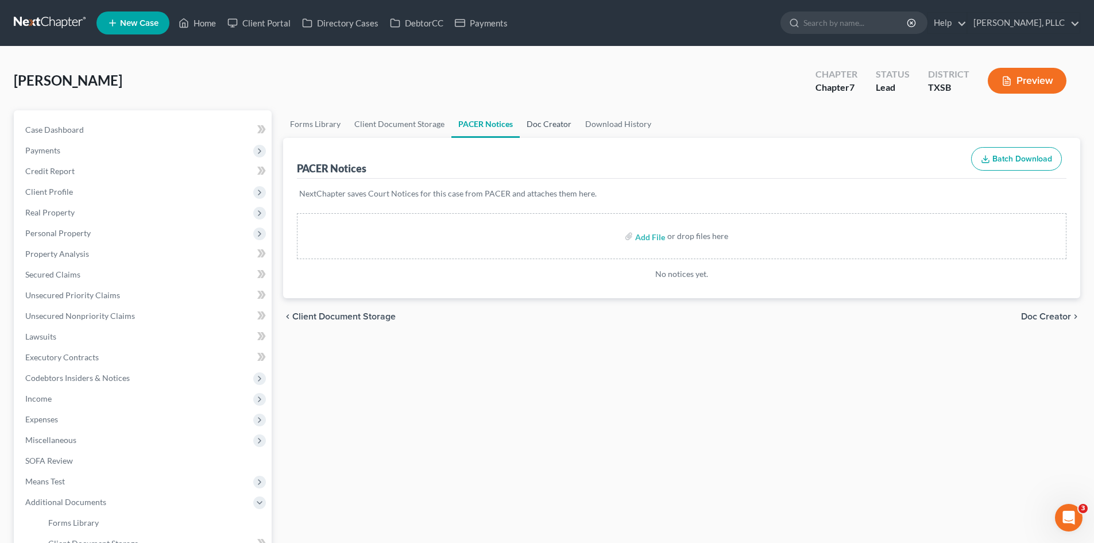
click at [553, 129] on link "Doc Creator" at bounding box center [549, 124] width 59 height 28
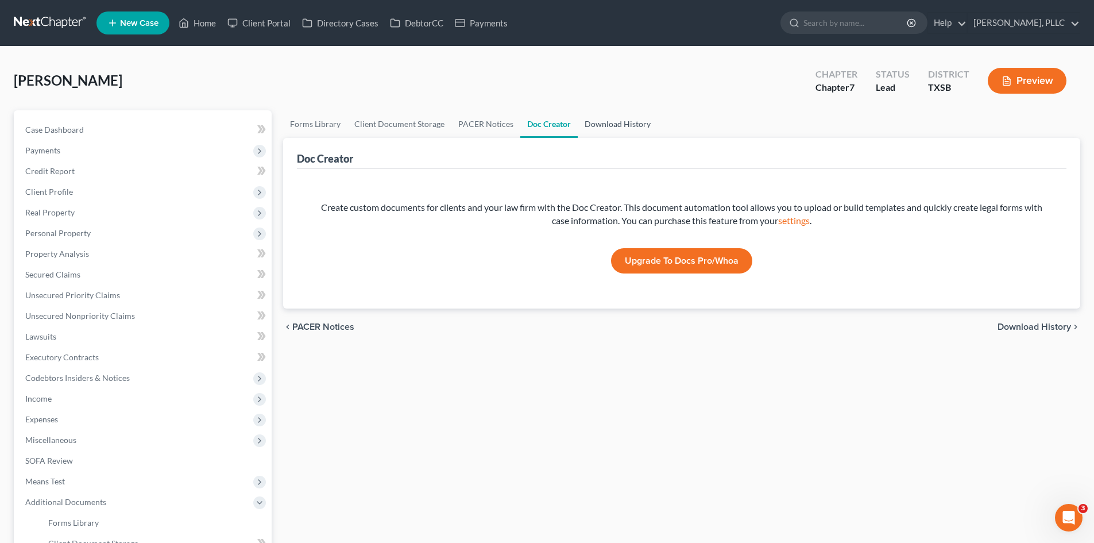
click at [618, 129] on link "Download History" at bounding box center [618, 124] width 80 height 28
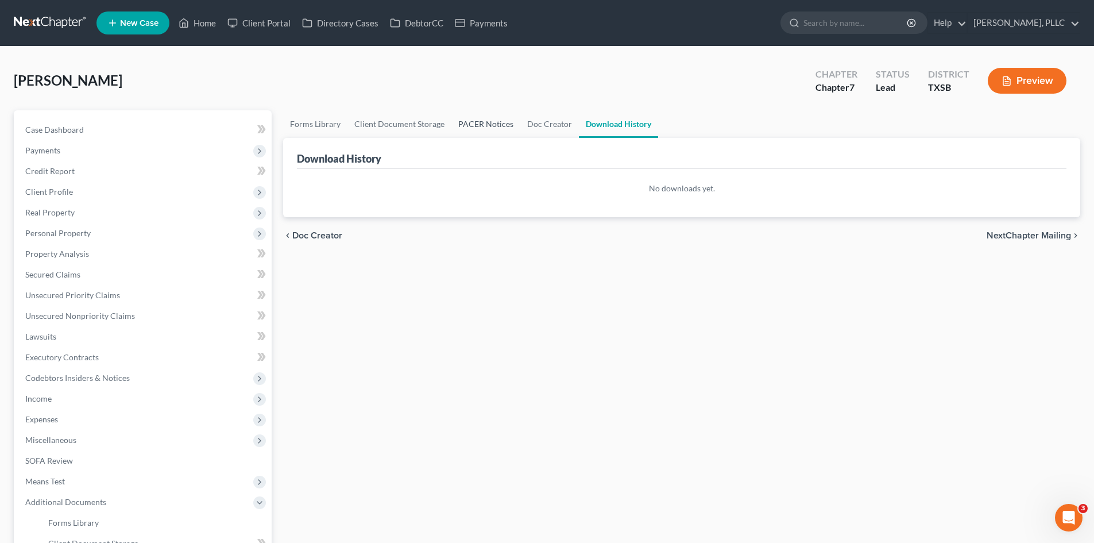
click at [464, 134] on link "PACER Notices" at bounding box center [486, 124] width 69 height 28
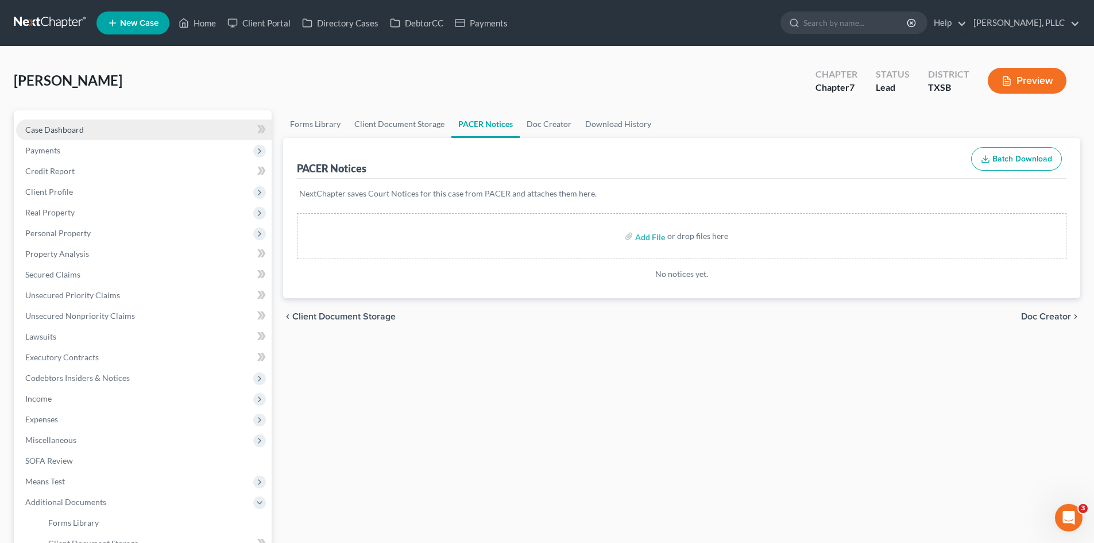
click at [94, 124] on link "Case Dashboard" at bounding box center [144, 130] width 256 height 21
select select "6"
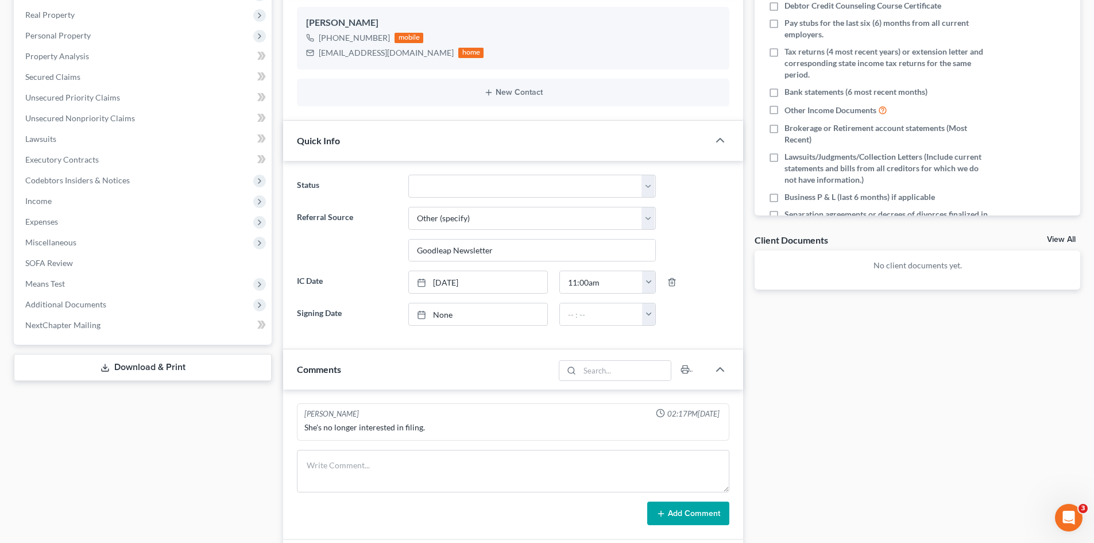
scroll to position [230, 0]
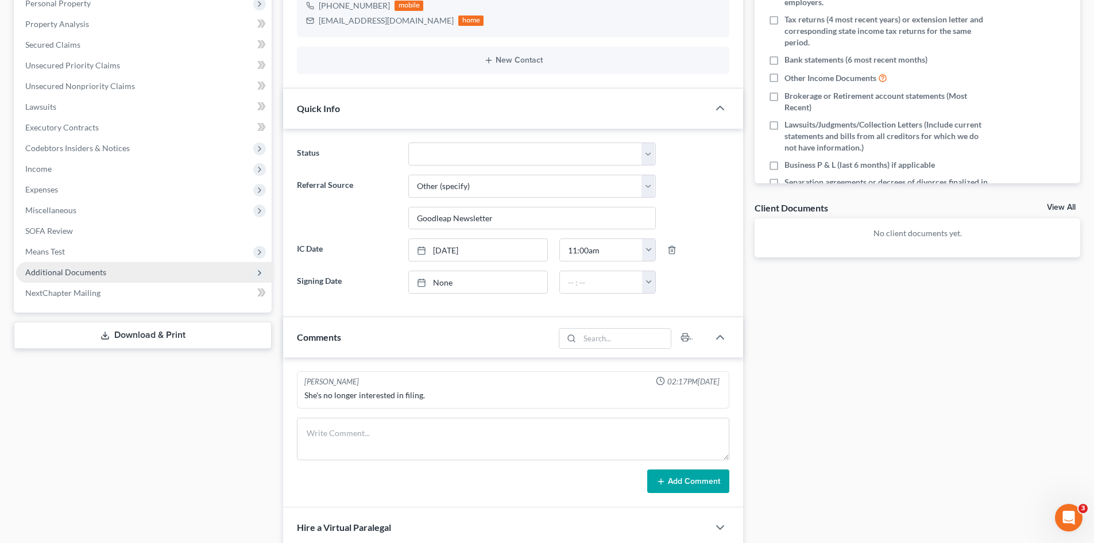
click at [111, 265] on span "Additional Documents" at bounding box center [144, 272] width 256 height 21
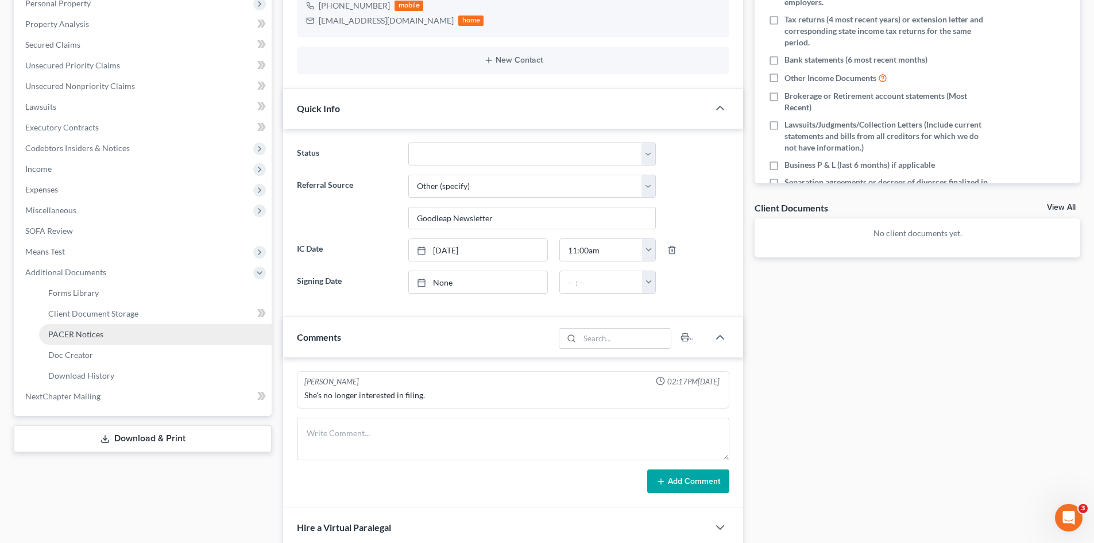
click at [86, 339] on link "PACER Notices" at bounding box center [155, 334] width 233 height 21
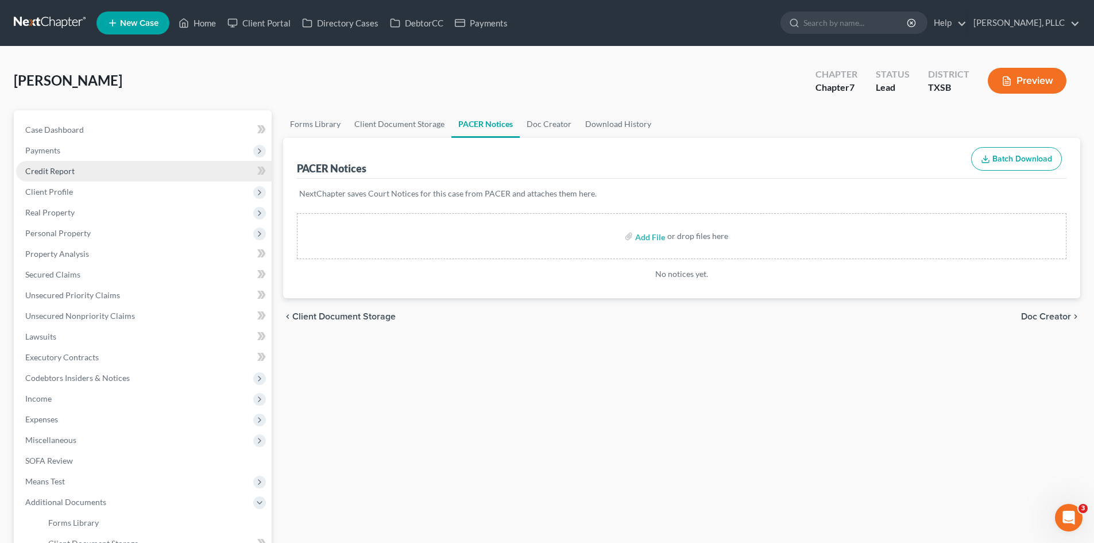
click at [63, 167] on span "Credit Report" at bounding box center [49, 171] width 49 height 10
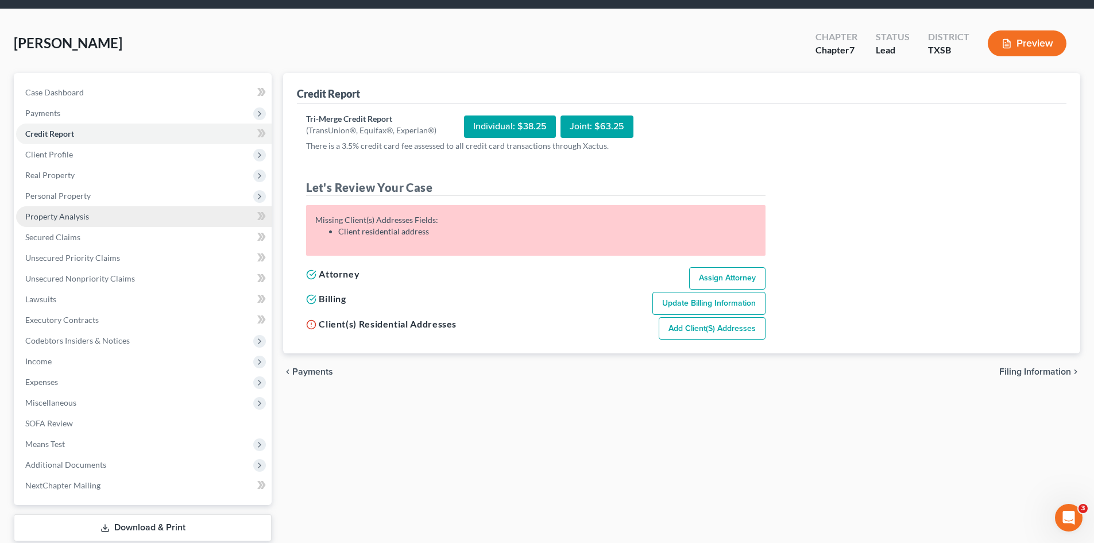
scroll to position [79, 0]
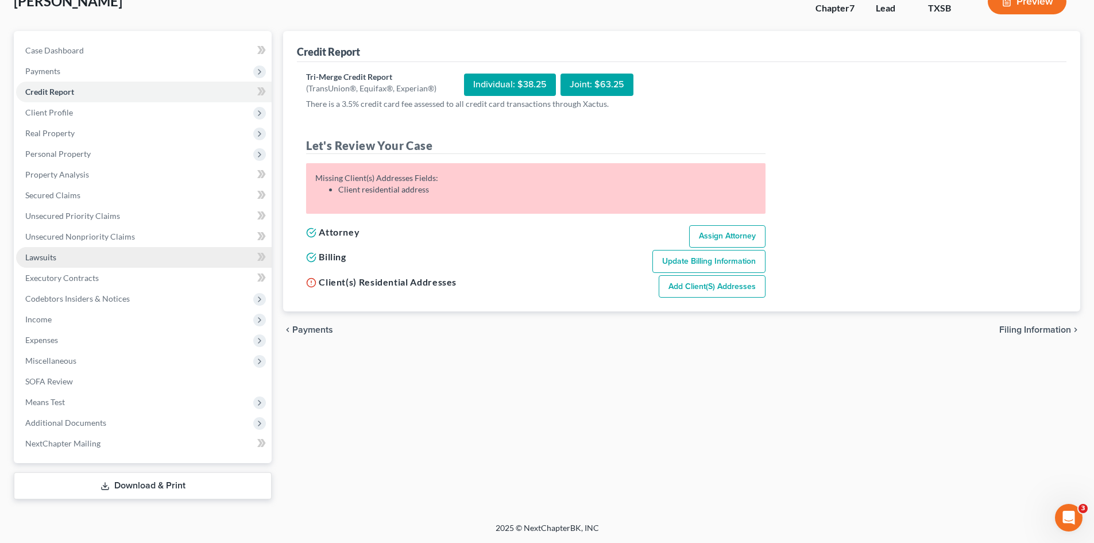
click at [40, 260] on span "Lawsuits" at bounding box center [40, 257] width 31 height 10
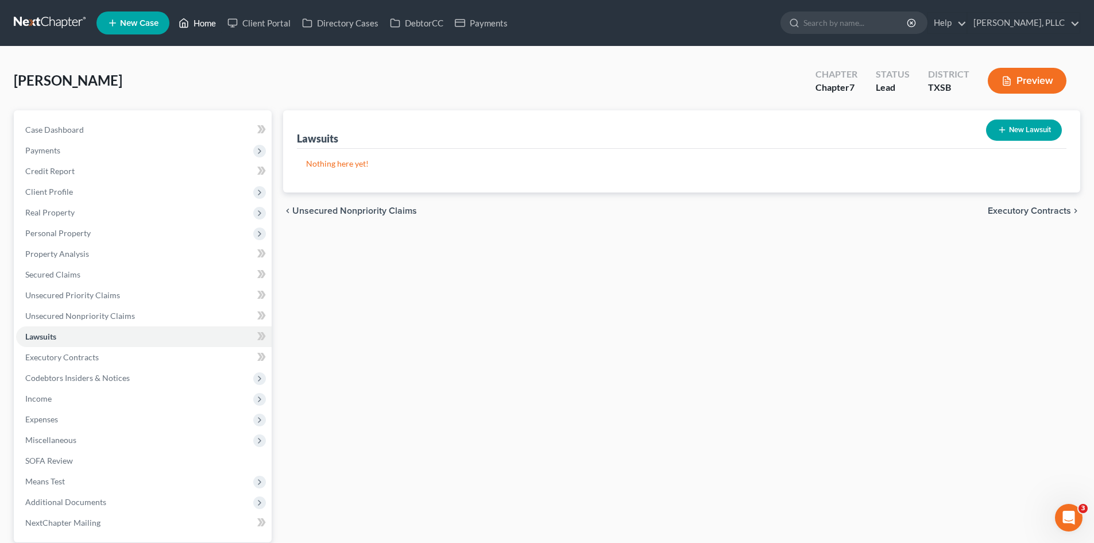
click at [181, 20] on icon at bounding box center [184, 23] width 10 height 14
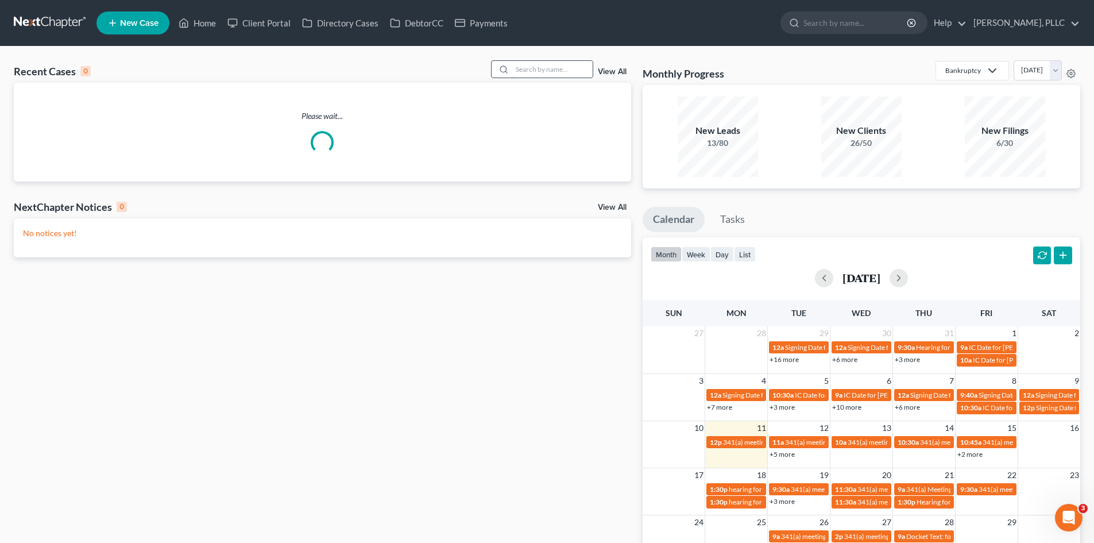
click at [550, 71] on input "search" at bounding box center [552, 69] width 80 height 17
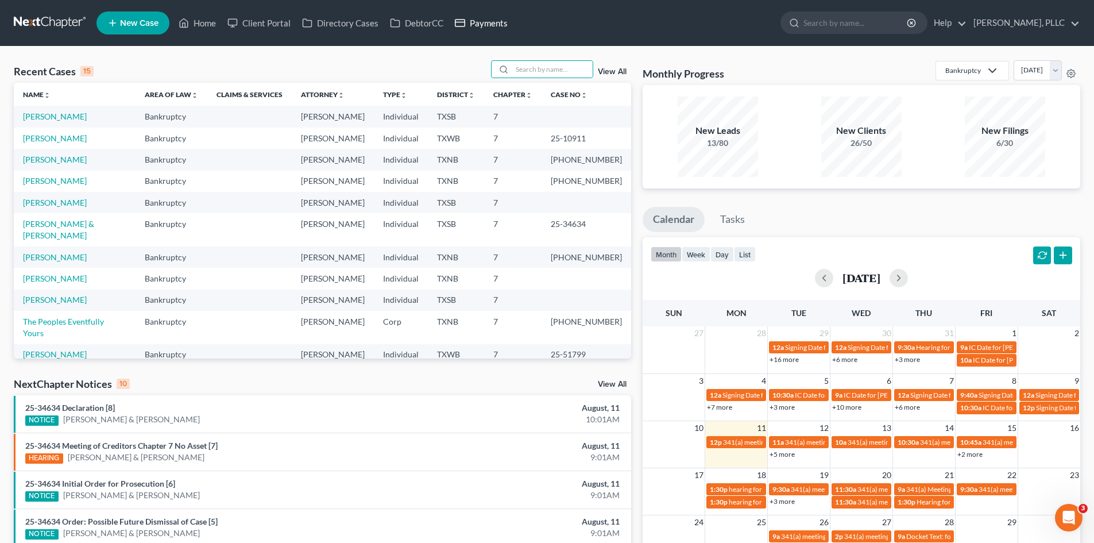
click at [468, 26] on link "Payments" at bounding box center [481, 23] width 64 height 21
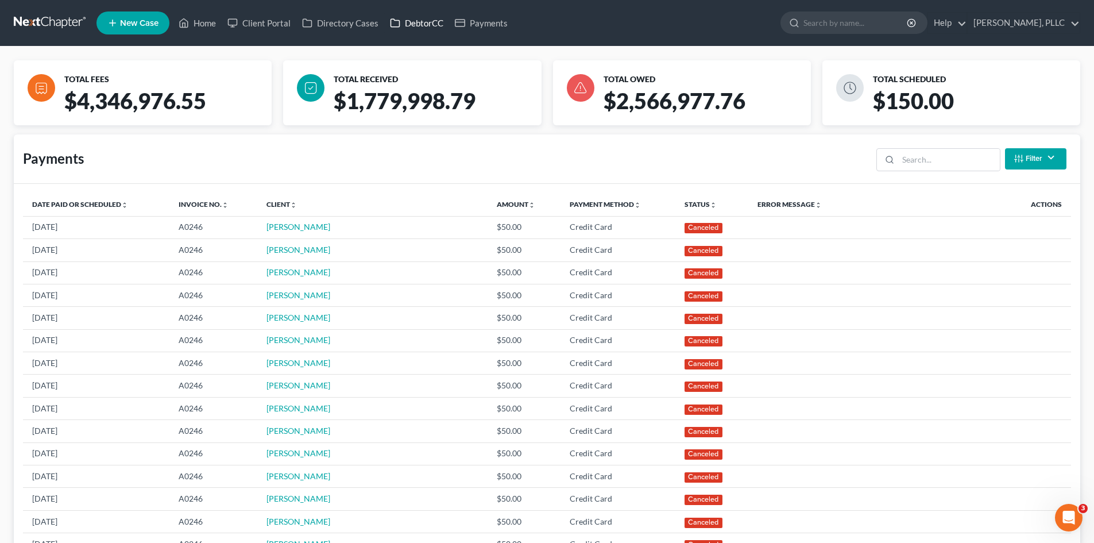
click at [434, 25] on link "DebtorCC" at bounding box center [416, 23] width 65 height 21
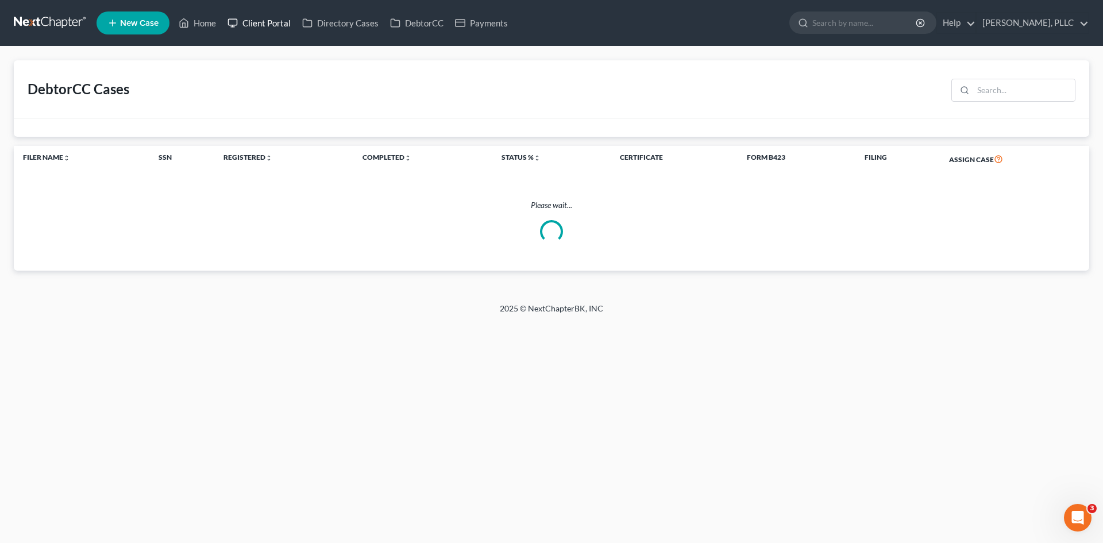
click at [278, 28] on link "Client Portal" at bounding box center [259, 23] width 75 height 21
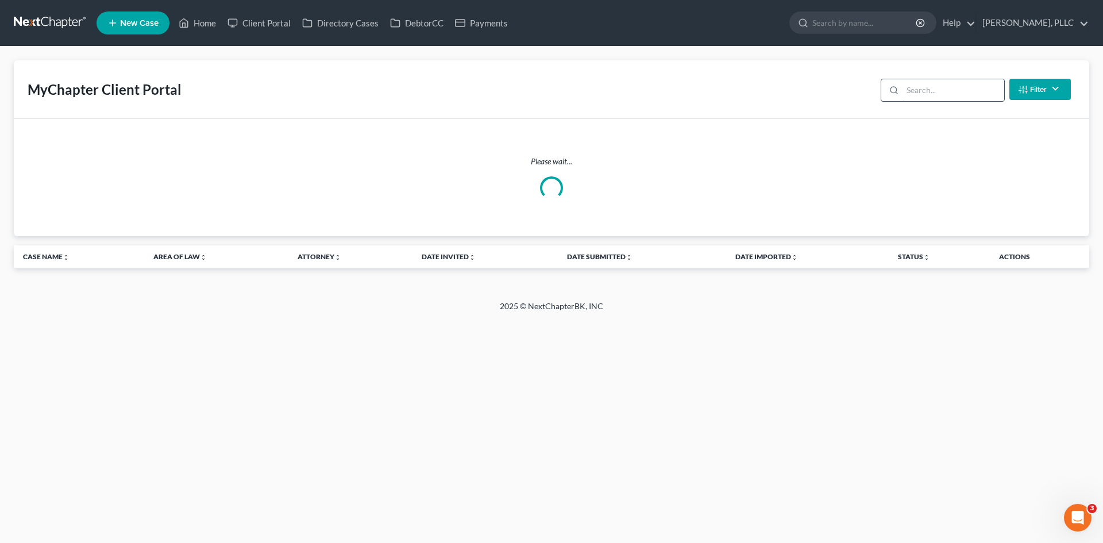
click at [933, 91] on input "search" at bounding box center [954, 90] width 102 height 22
type input "[PERSON_NAME]"
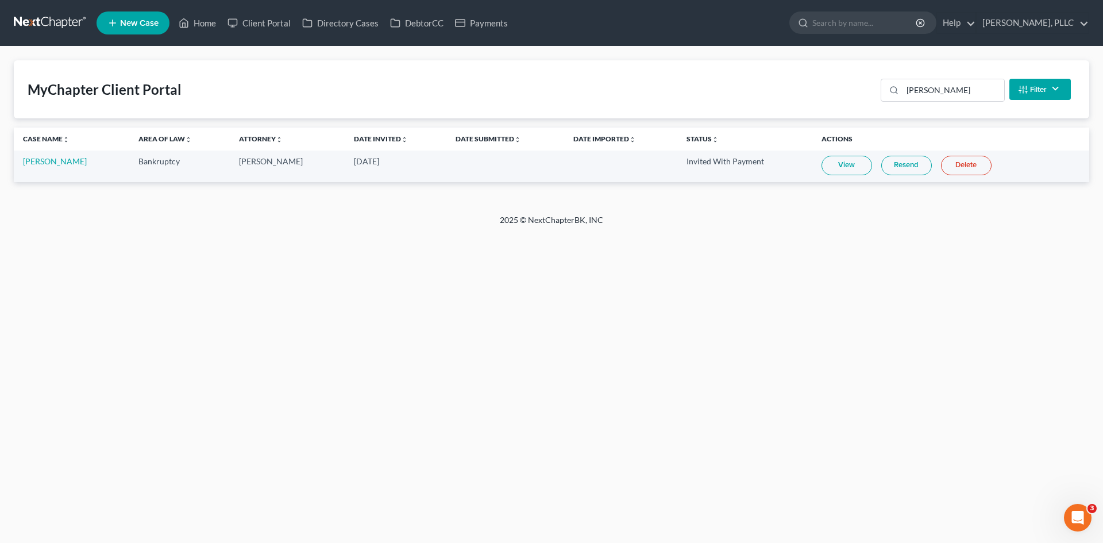
click at [849, 165] on link "View" at bounding box center [847, 166] width 51 height 20
click at [87, 165] on link "[PERSON_NAME]" at bounding box center [55, 161] width 64 height 10
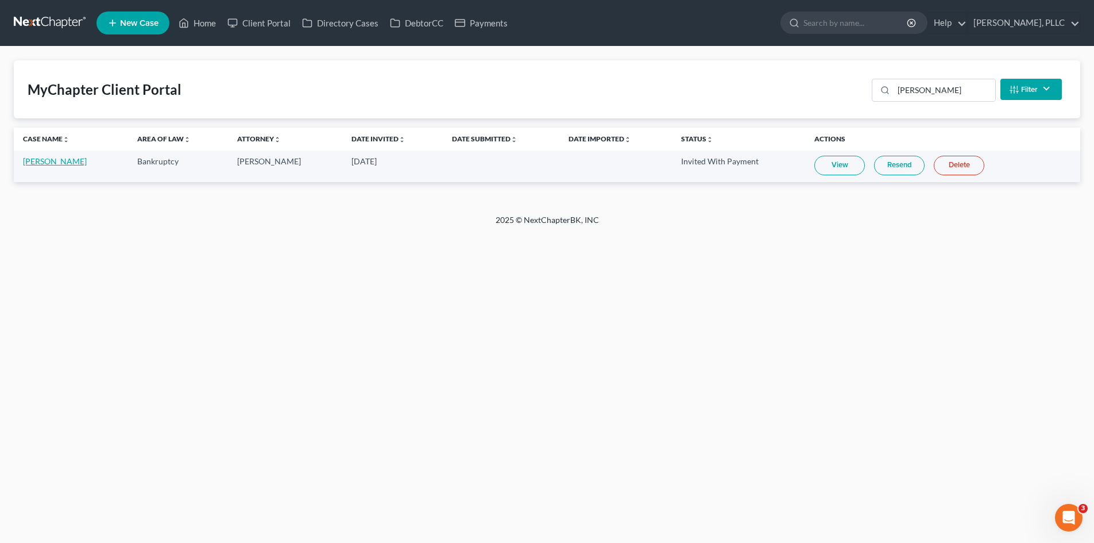
select select "14"
select select "6"
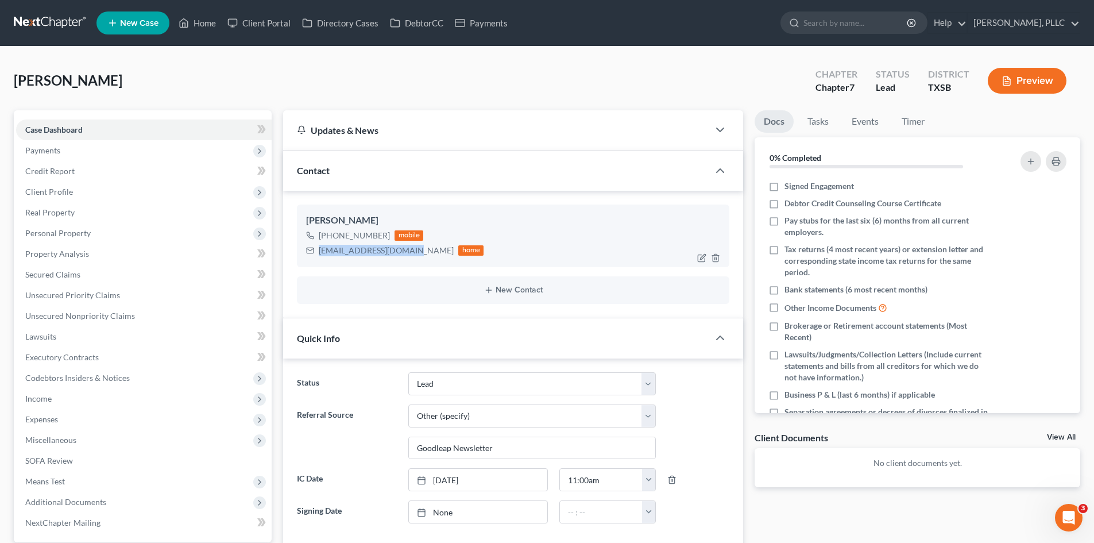
drag, startPoint x: 411, startPoint y: 253, endPoint x: 344, endPoint y: 246, distance: 68.1
click at [317, 248] on div "[EMAIL_ADDRESS][DOMAIN_NAME] home" at bounding box center [395, 250] width 178 height 15
copy div "[EMAIL_ADDRESS][DOMAIN_NAME]"
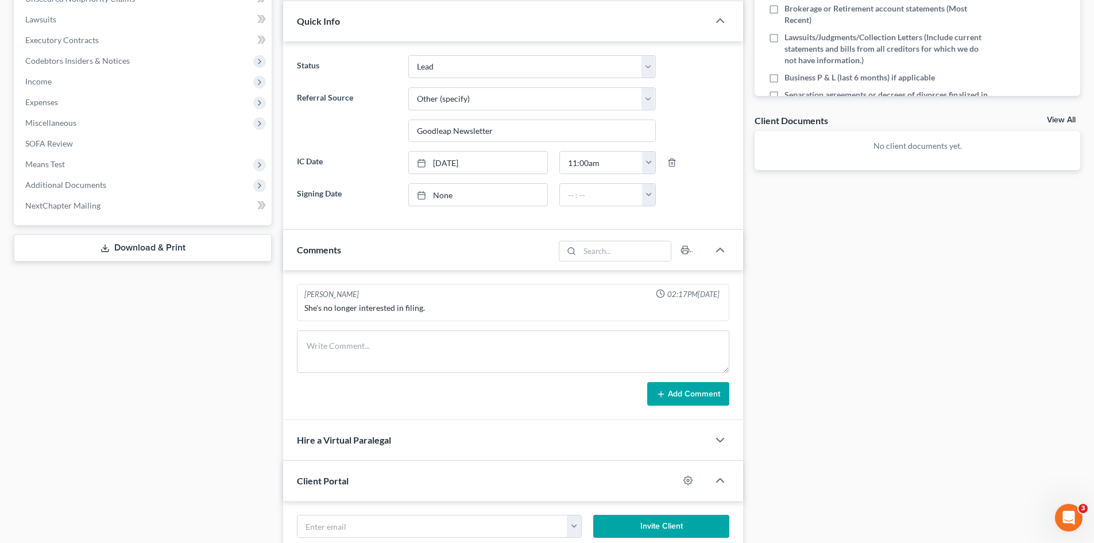
scroll to position [439, 0]
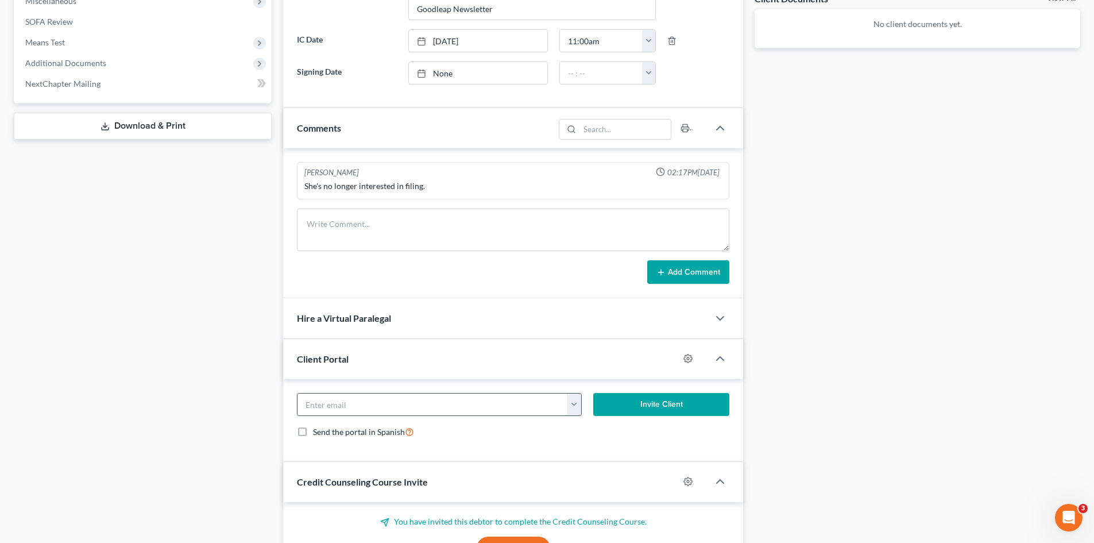
click at [421, 401] on input "email" at bounding box center [433, 405] width 270 height 22
paste input "[EMAIL_ADDRESS][DOMAIN_NAME]"
type input "[EMAIL_ADDRESS][DOMAIN_NAME]"
click at [685, 406] on button "Invite Client" at bounding box center [662, 404] width 137 height 23
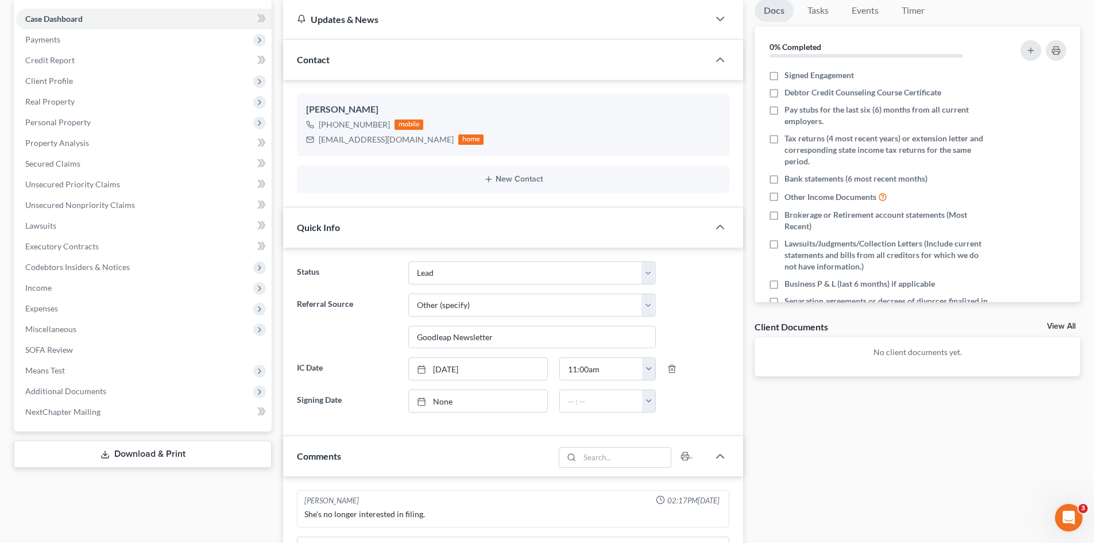
scroll to position [0, 0]
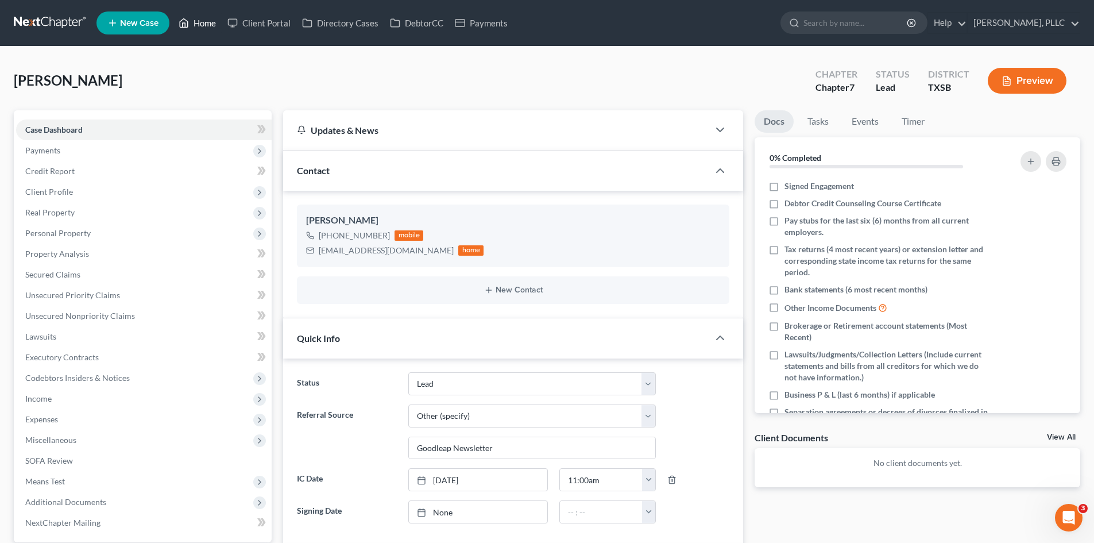
click at [207, 20] on link "Home" at bounding box center [197, 23] width 49 height 21
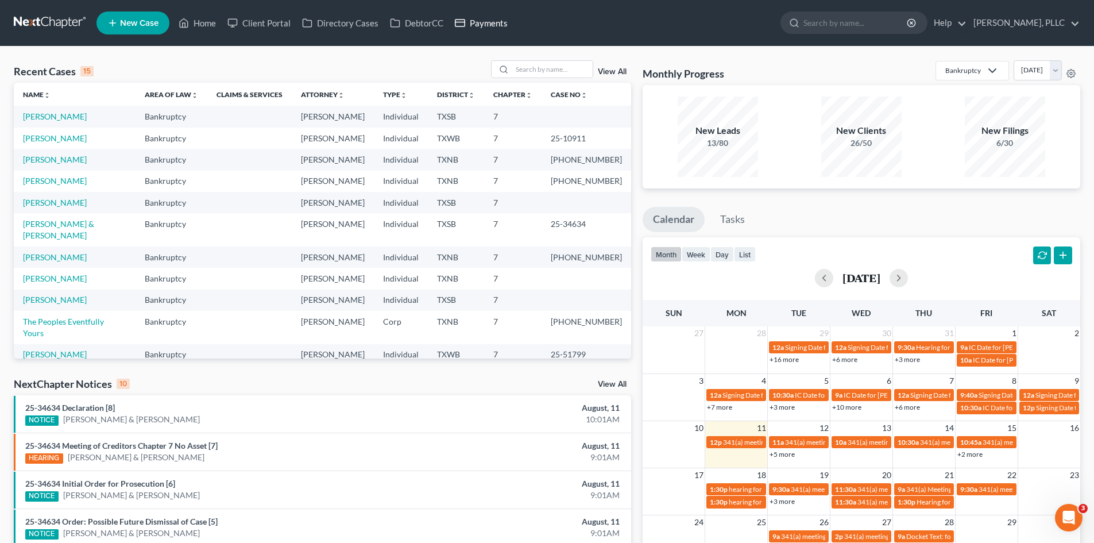
click at [496, 25] on link "Payments" at bounding box center [481, 23] width 64 height 21
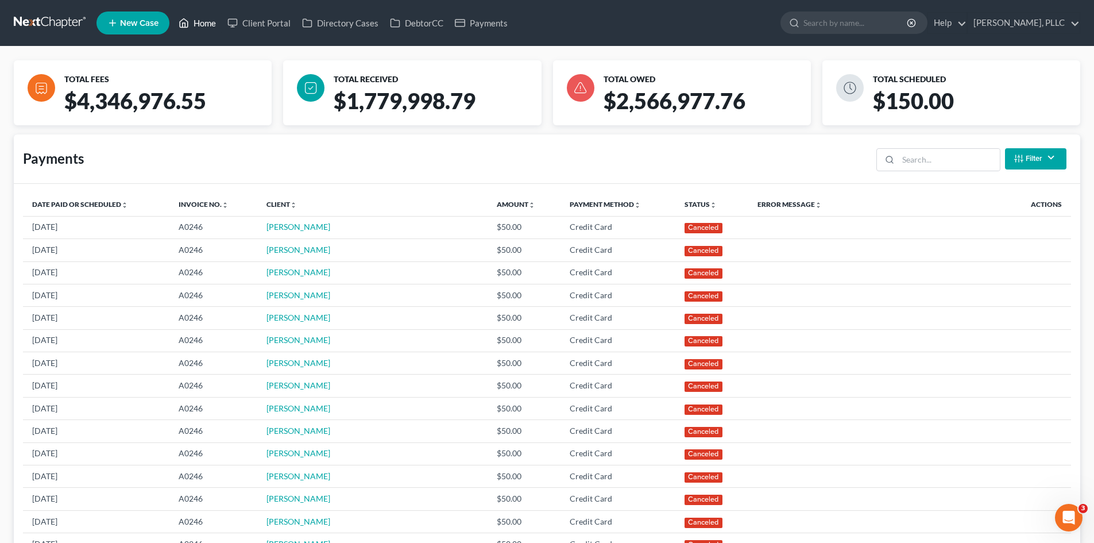
click at [202, 28] on link "Home" at bounding box center [197, 23] width 49 height 21
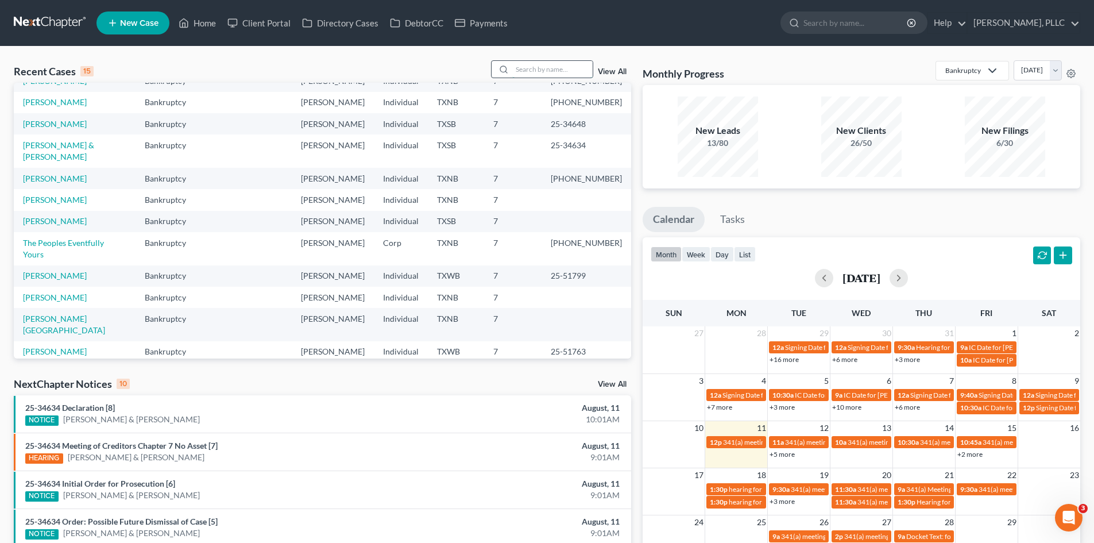
click at [538, 75] on input "search" at bounding box center [552, 69] width 80 height 17
type input "relentless"
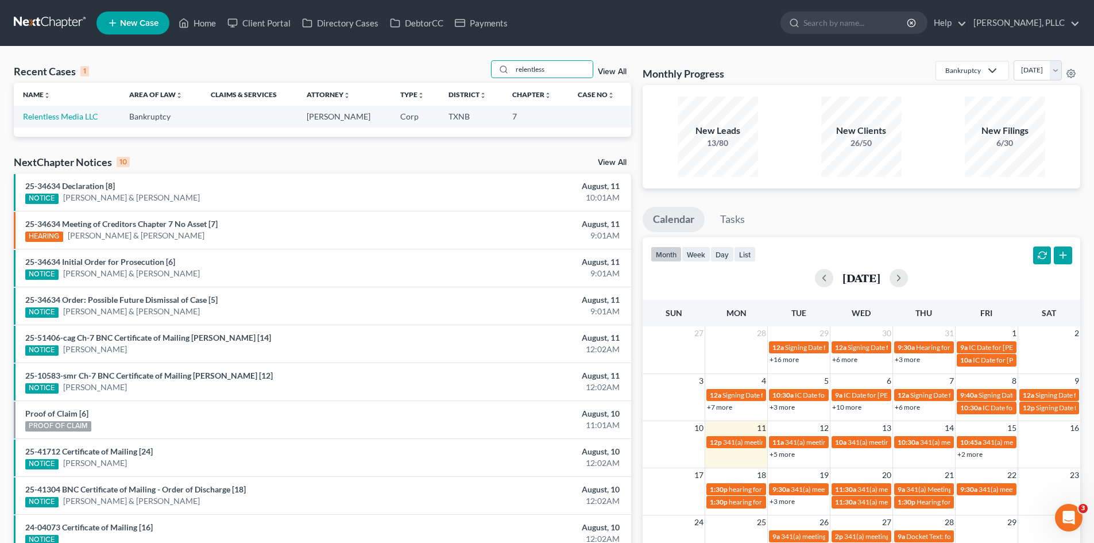
click at [75, 122] on td "Relentless Media LLC" at bounding box center [67, 116] width 106 height 21
click at [74, 114] on link "Relentless Media LLC" at bounding box center [60, 116] width 75 height 10
select select "4"
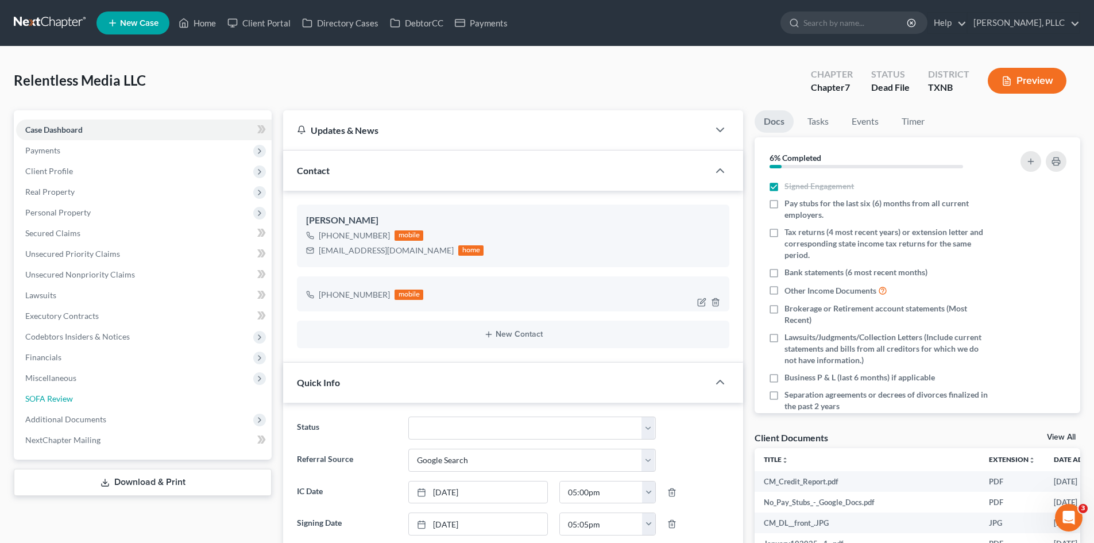
drag, startPoint x: 97, startPoint y: 396, endPoint x: 379, endPoint y: 291, distance: 301.1
click at [97, 396] on link "SOFA Review" at bounding box center [144, 398] width 256 height 21
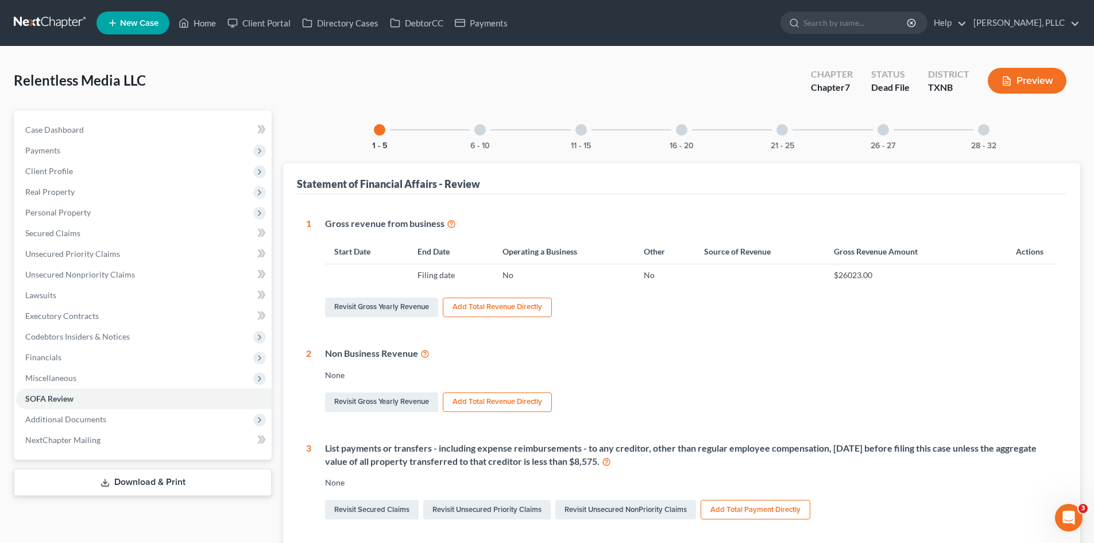
click at [491, 128] on div "6 - 10" at bounding box center [480, 129] width 39 height 39
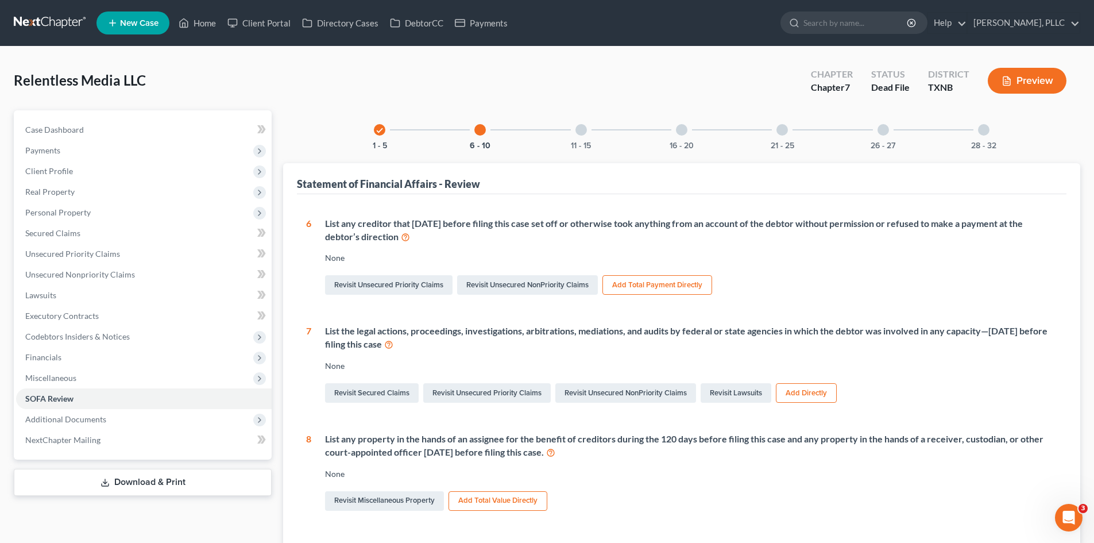
click at [595, 137] on div "11 - 15" at bounding box center [581, 129] width 39 height 39
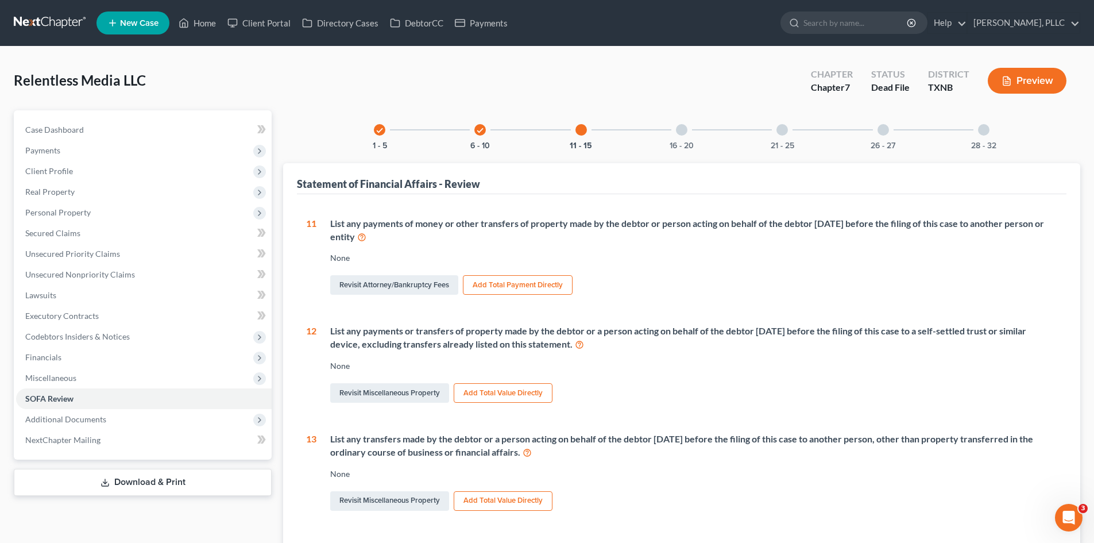
click at [688, 137] on div "16 - 20" at bounding box center [681, 129] width 39 height 39
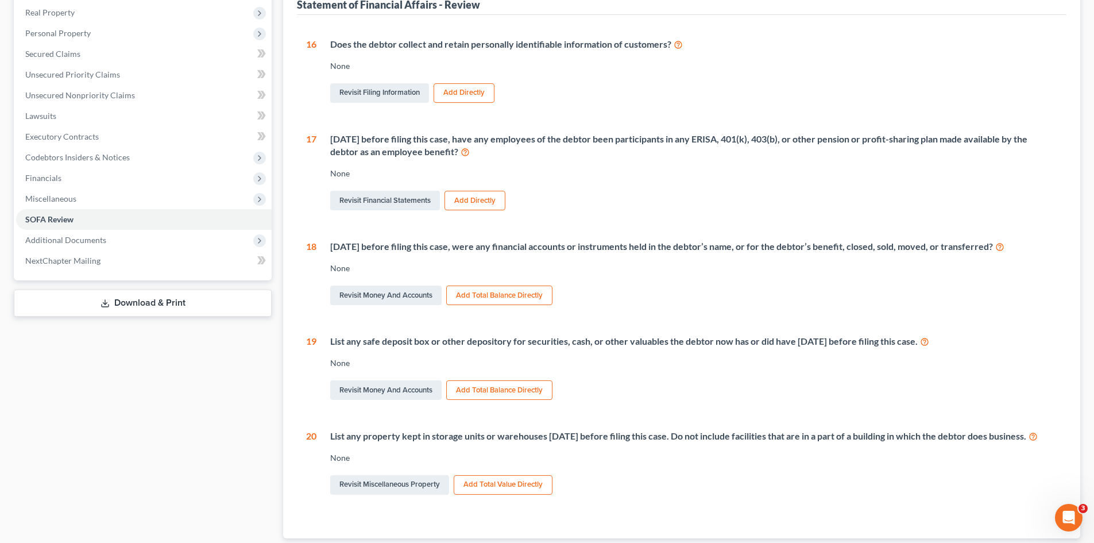
scroll to position [96, 0]
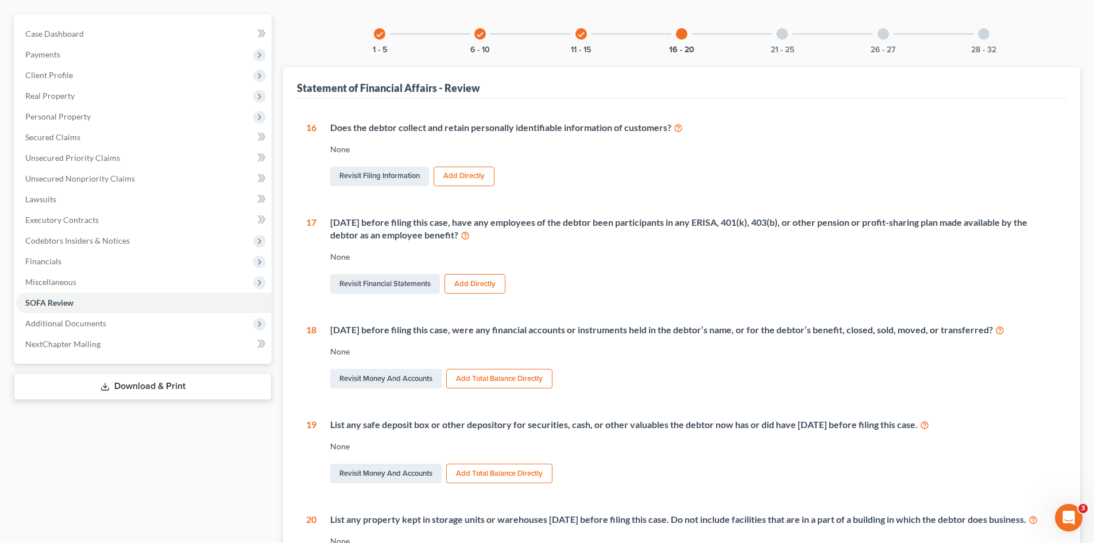
click at [787, 38] on div "21 - 25" at bounding box center [782, 33] width 39 height 39
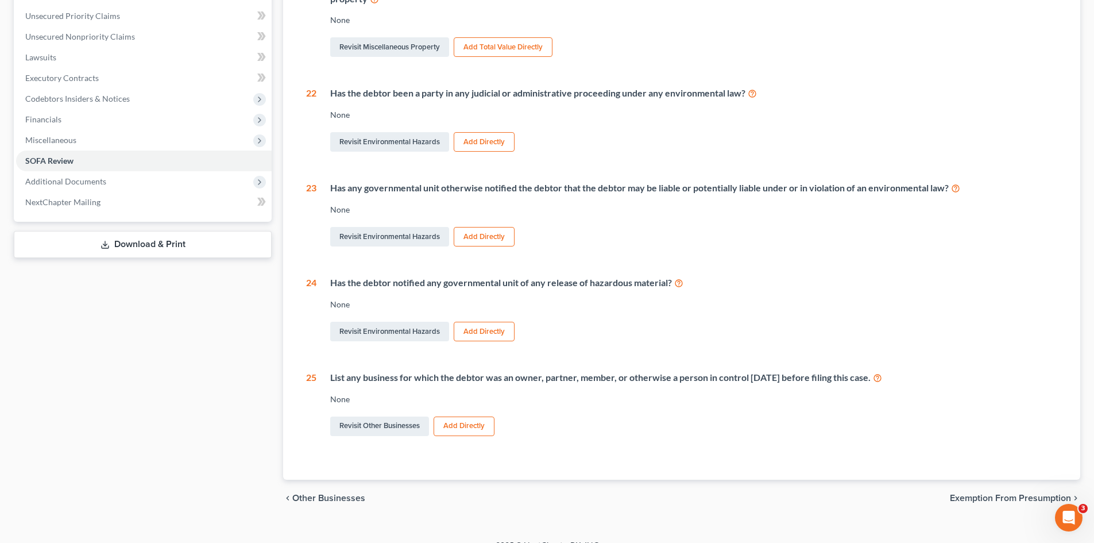
scroll to position [255, 0]
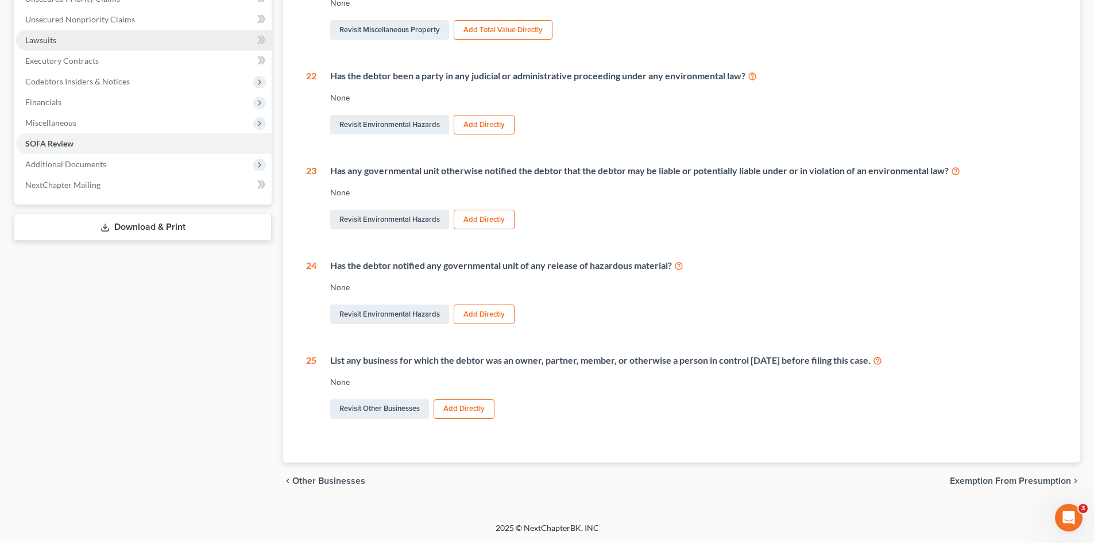
click at [52, 40] on span "Lawsuits" at bounding box center [40, 40] width 31 height 10
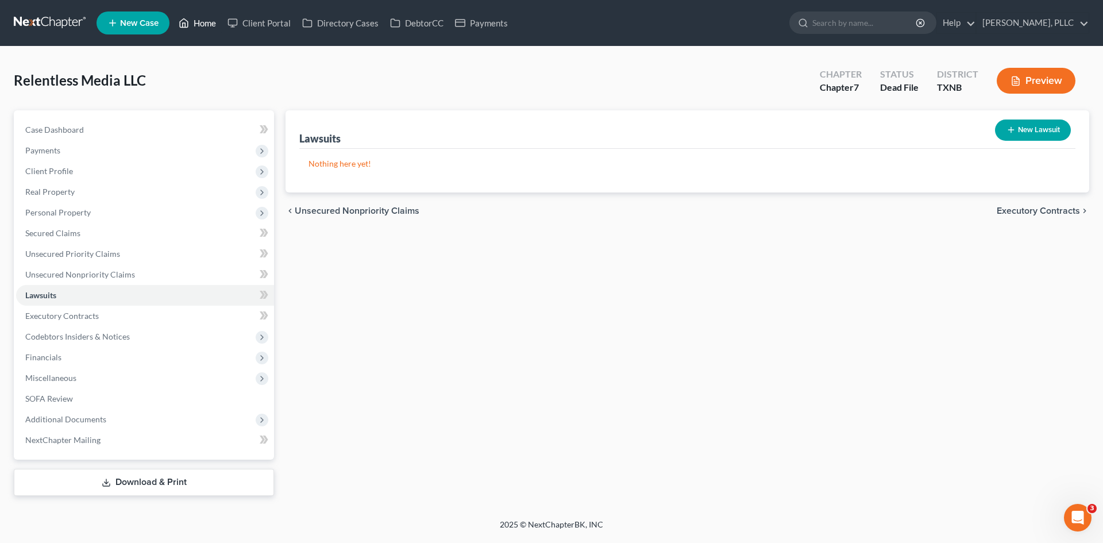
drag, startPoint x: 198, startPoint y: 25, endPoint x: 217, endPoint y: 21, distance: 19.4
click at [199, 25] on link "Home" at bounding box center [197, 23] width 49 height 21
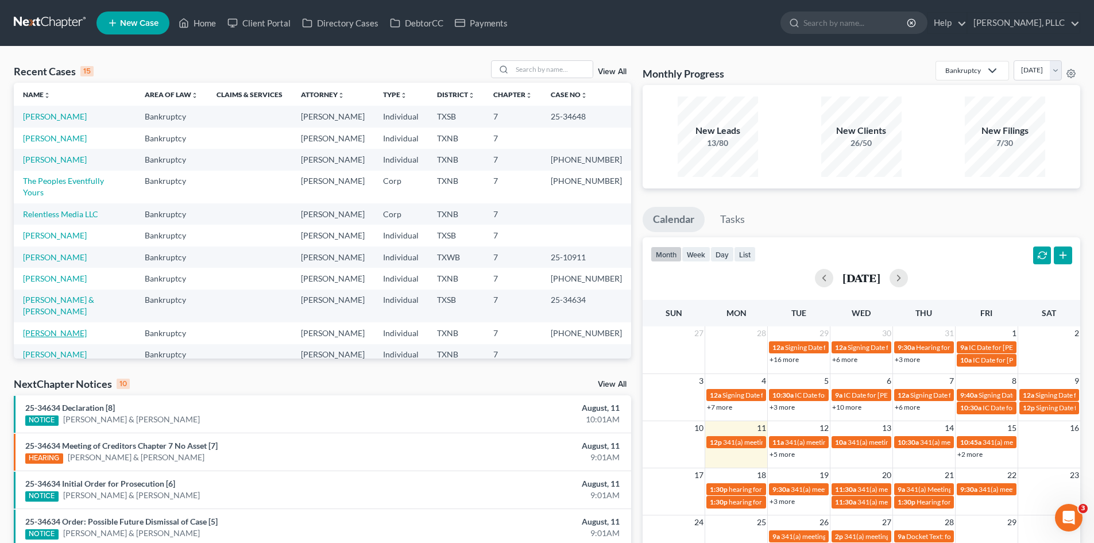
click at [62, 328] on link "[PERSON_NAME]" at bounding box center [55, 333] width 64 height 10
select select "4"
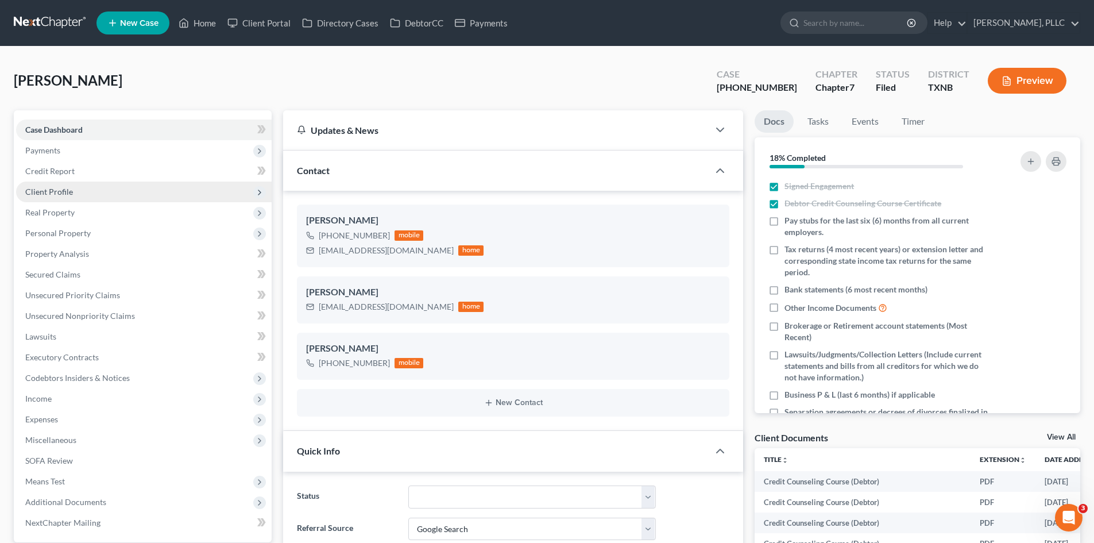
scroll to position [1488, 0]
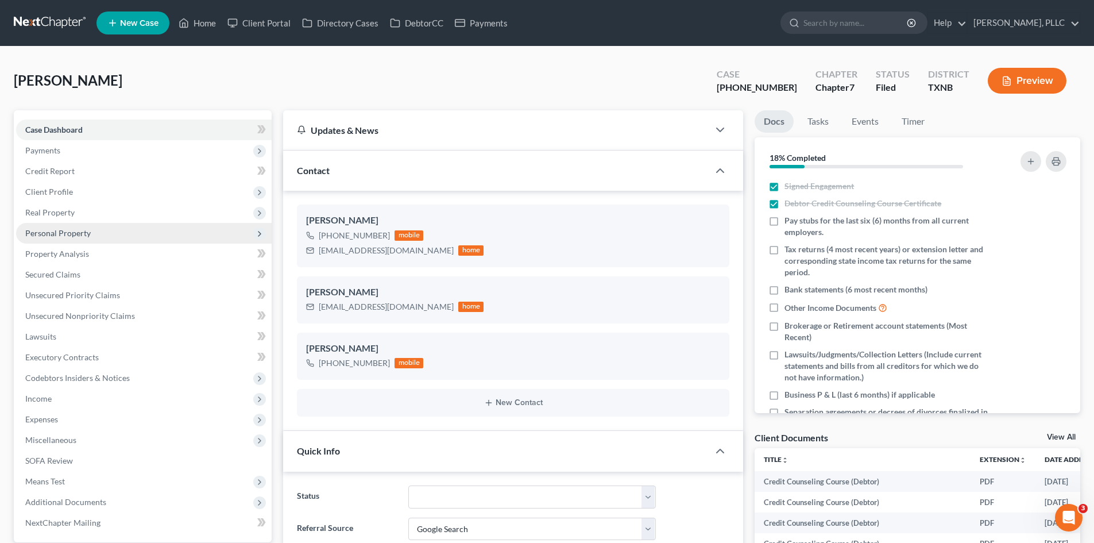
click at [94, 234] on span "Personal Property" at bounding box center [144, 233] width 256 height 21
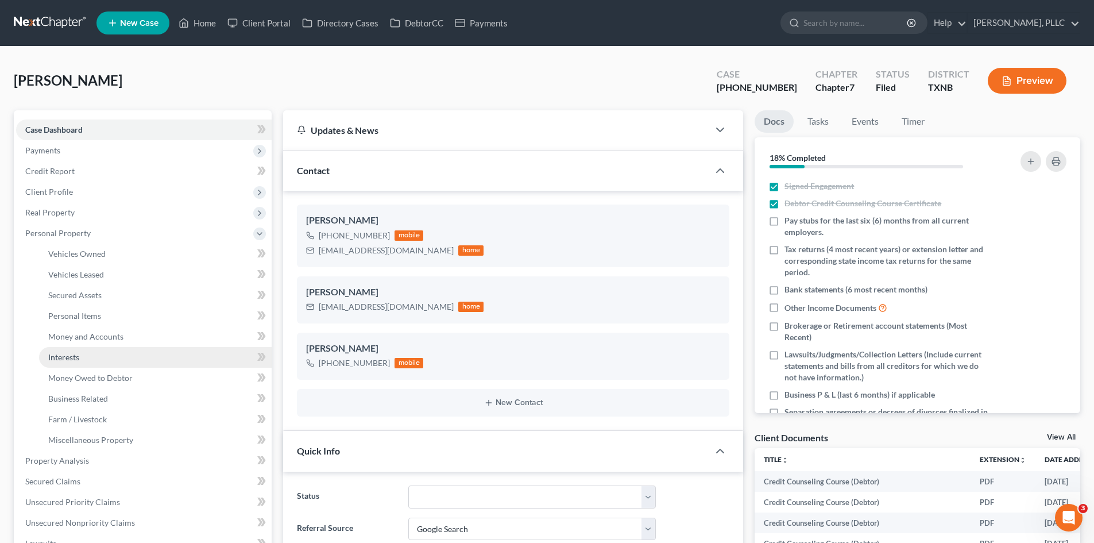
click at [106, 350] on link "Interests" at bounding box center [155, 357] width 233 height 21
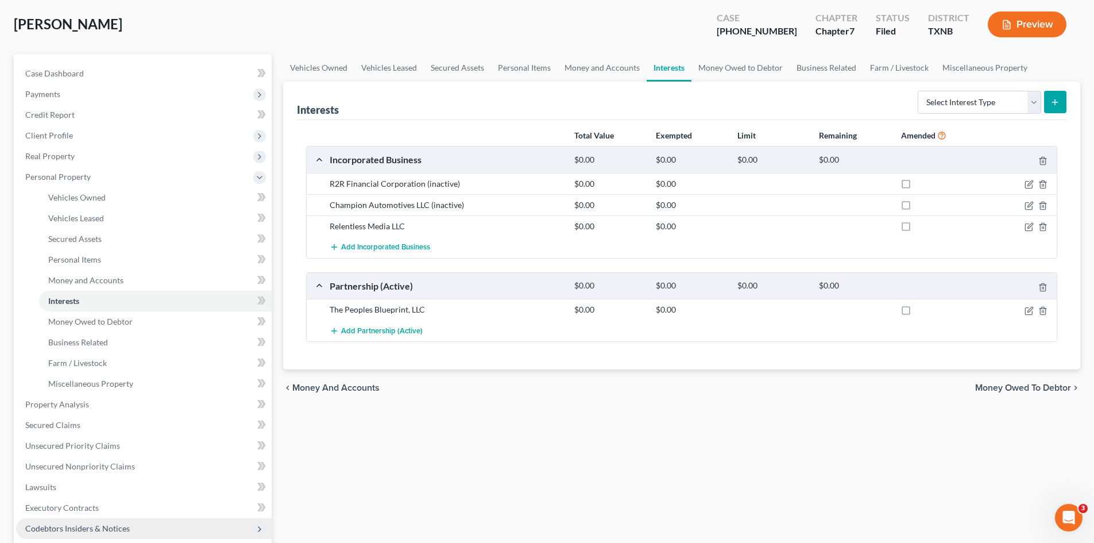
scroll to position [172, 0]
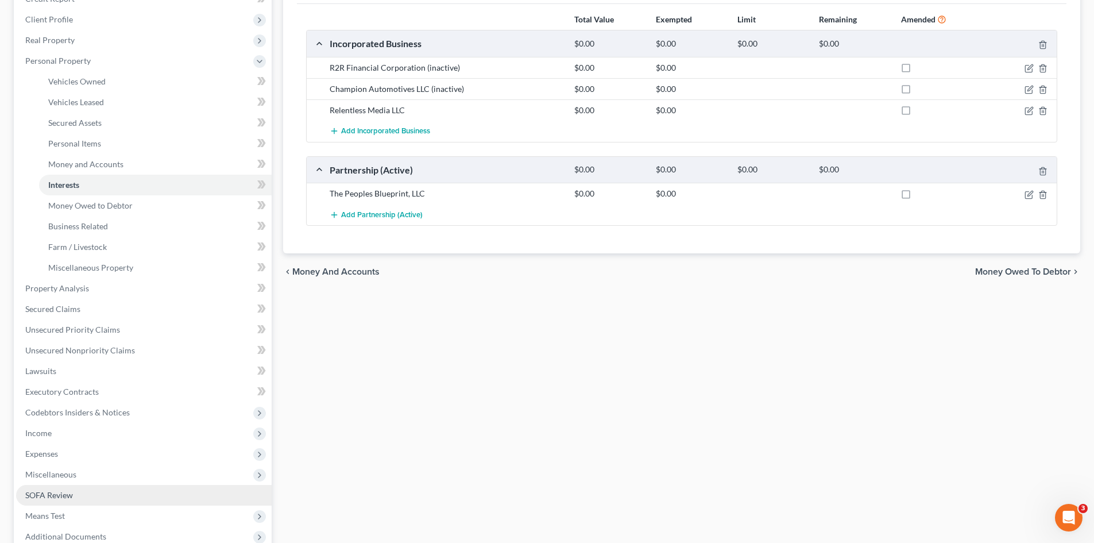
click at [72, 488] on link "SOFA Review" at bounding box center [144, 495] width 256 height 21
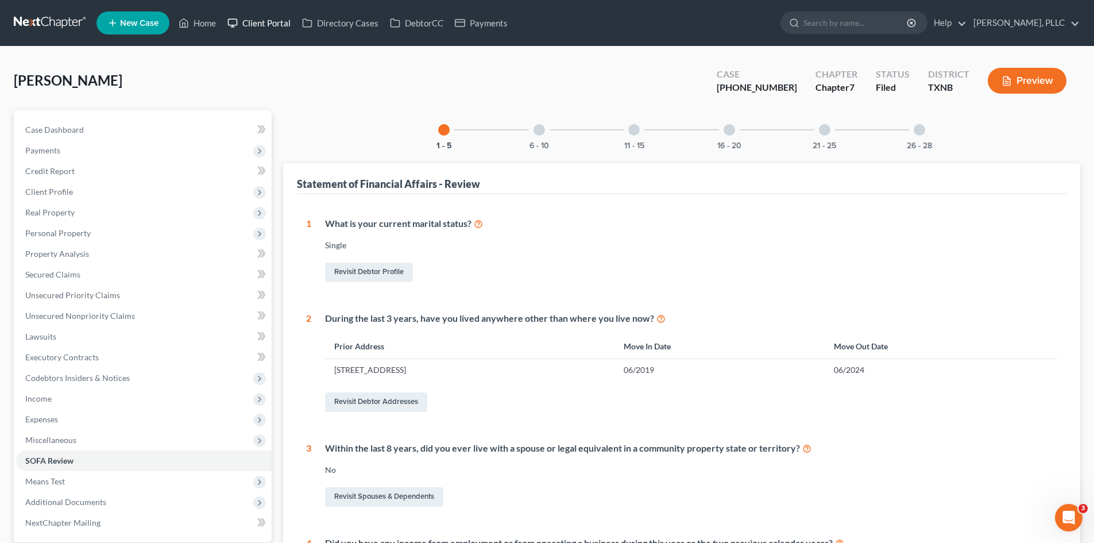
click at [265, 18] on link "Client Portal" at bounding box center [259, 23] width 75 height 21
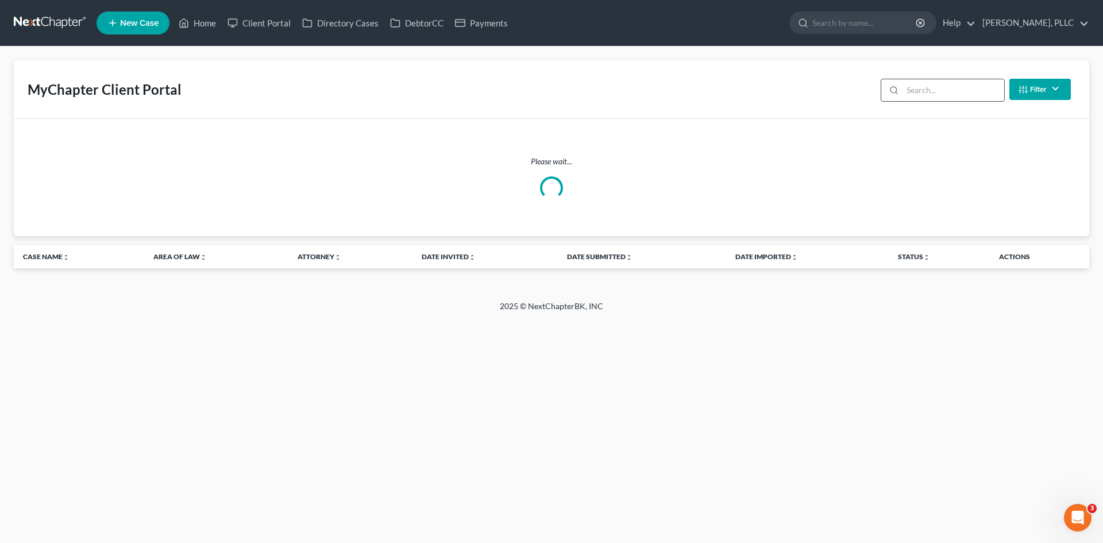
click at [928, 94] on input "search" at bounding box center [954, 90] width 102 height 22
type input "[PERSON_NAME]"
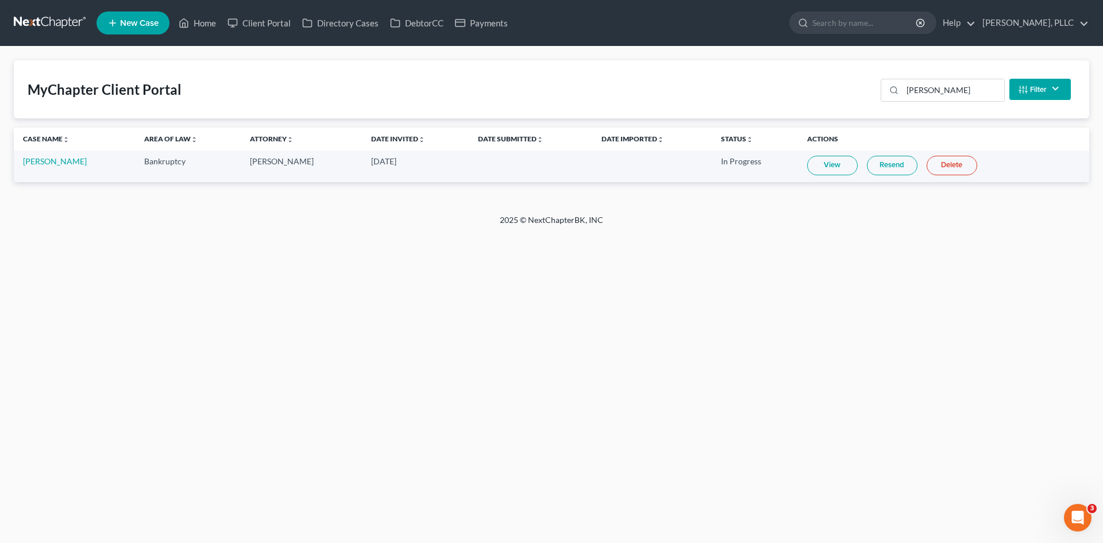
click at [834, 167] on link "View" at bounding box center [832, 166] width 51 height 20
